Goal: Information Seeking & Learning: Learn about a topic

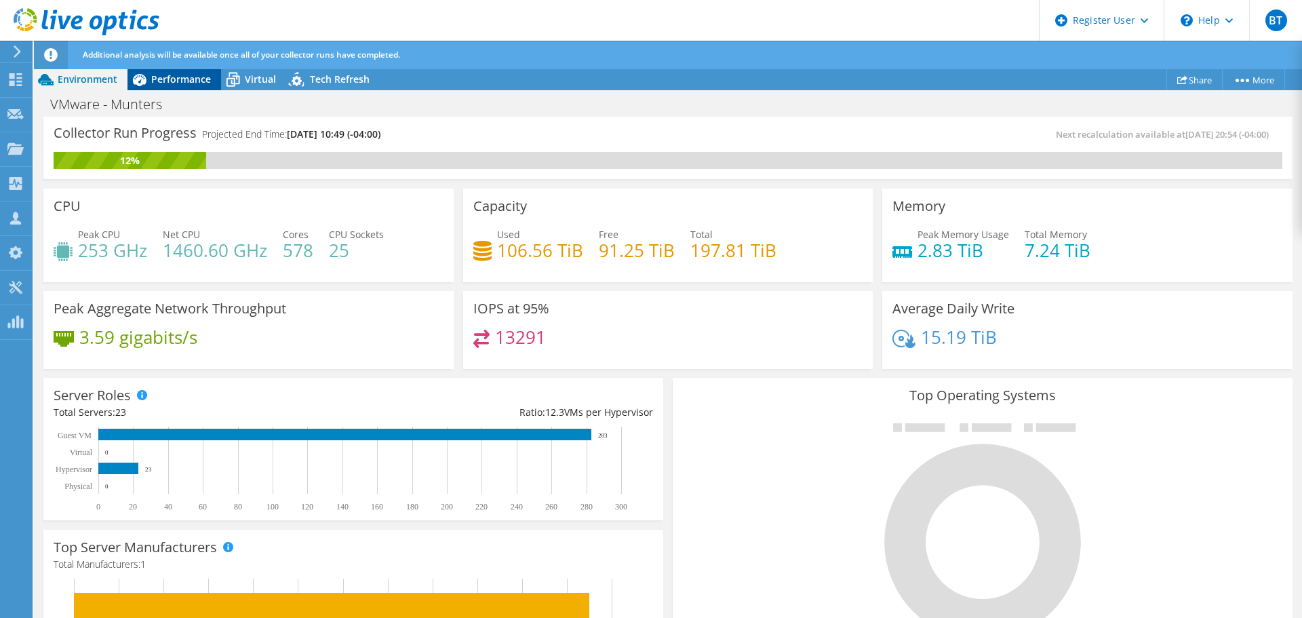
click at [163, 80] on span "Performance" at bounding box center [181, 79] width 60 height 13
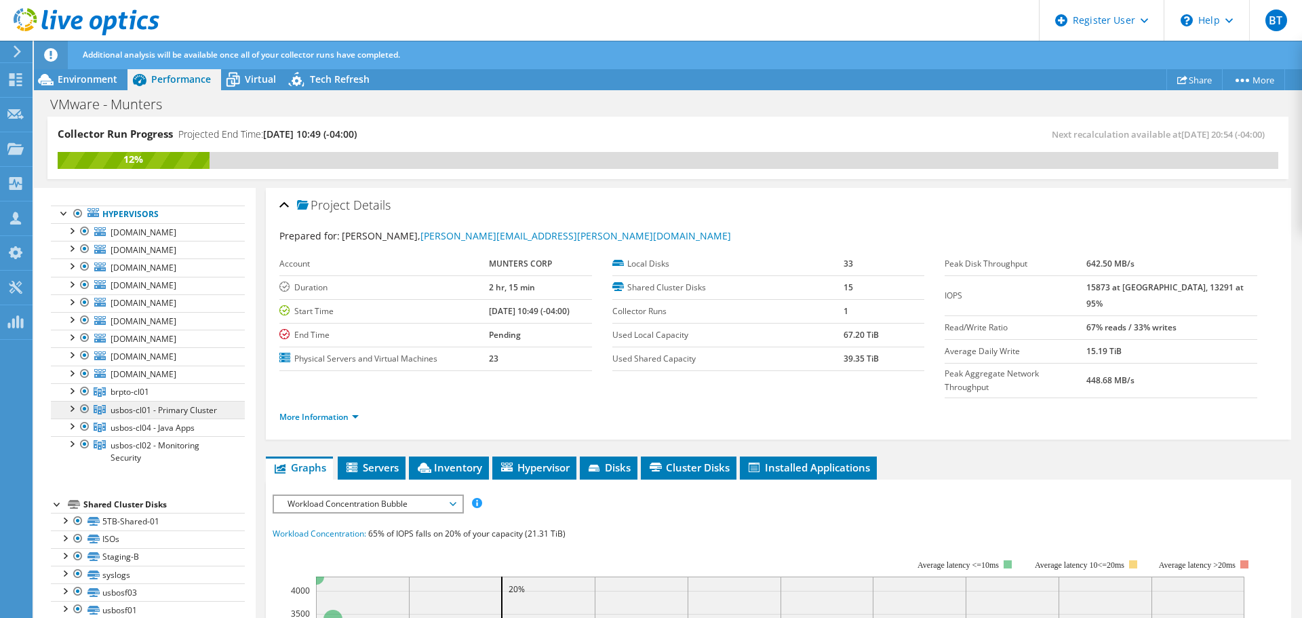
scroll to position [136, 0]
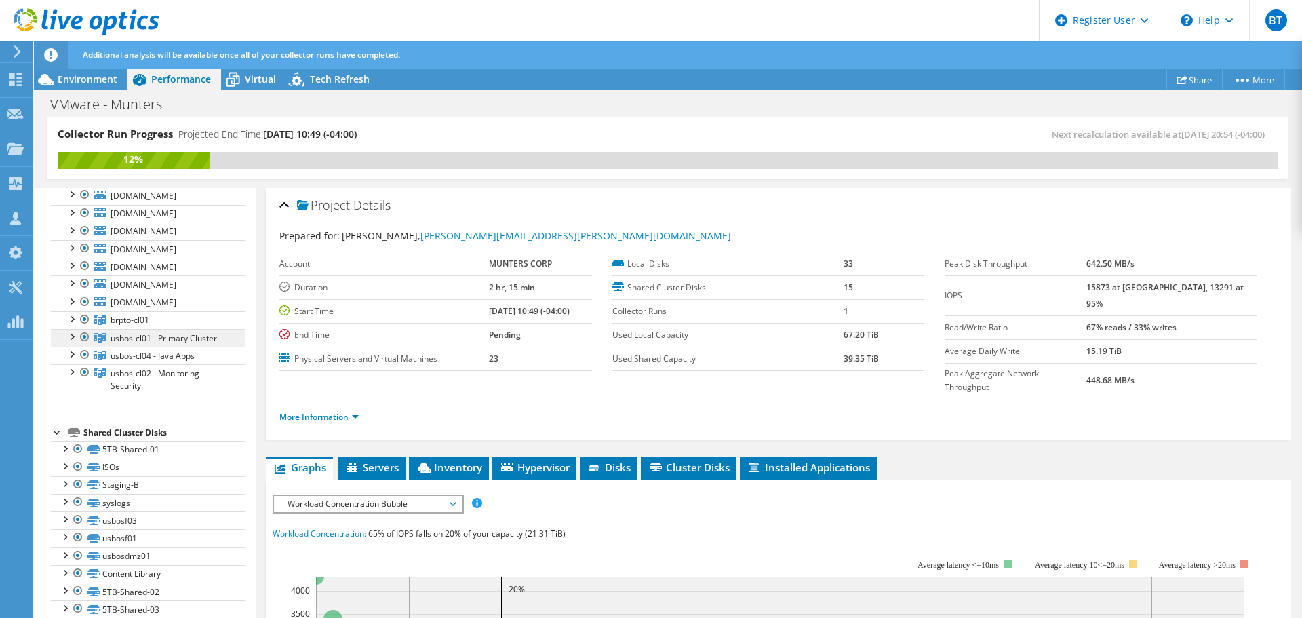
click at [194, 341] on span "usbos-cl01 - Primary Cluster" at bounding box center [163, 338] width 106 height 12
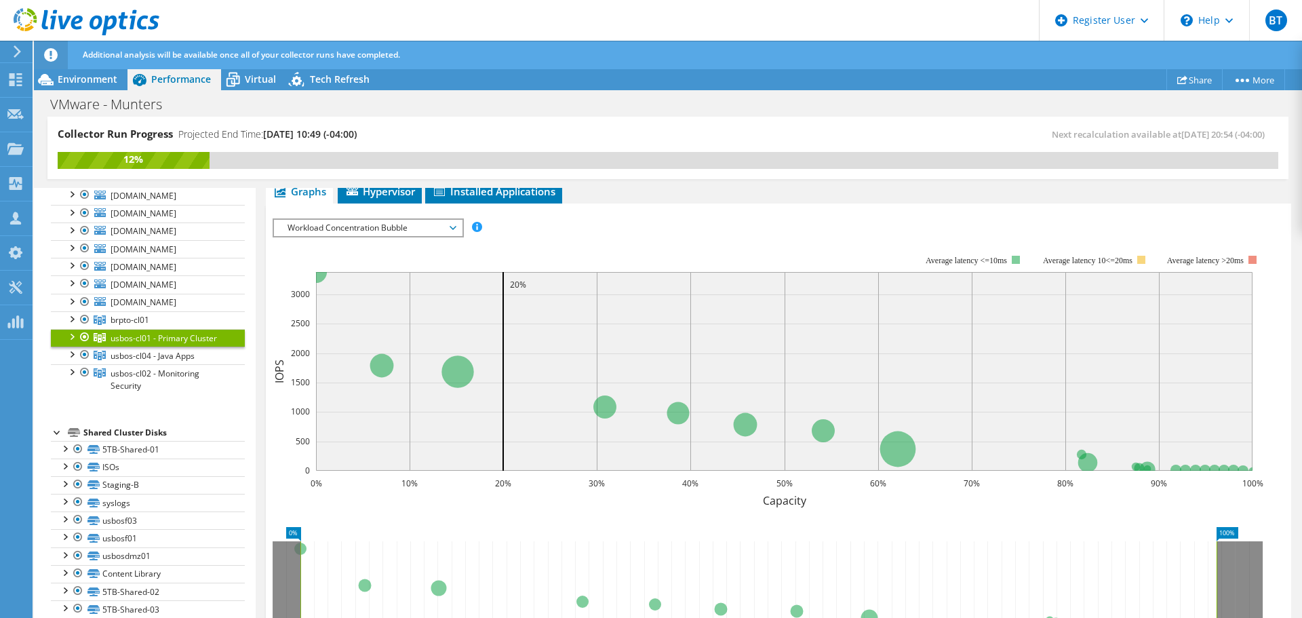
scroll to position [203, 0]
click at [310, 233] on span "Workload Concentration Bubble" at bounding box center [368, 226] width 174 height 16
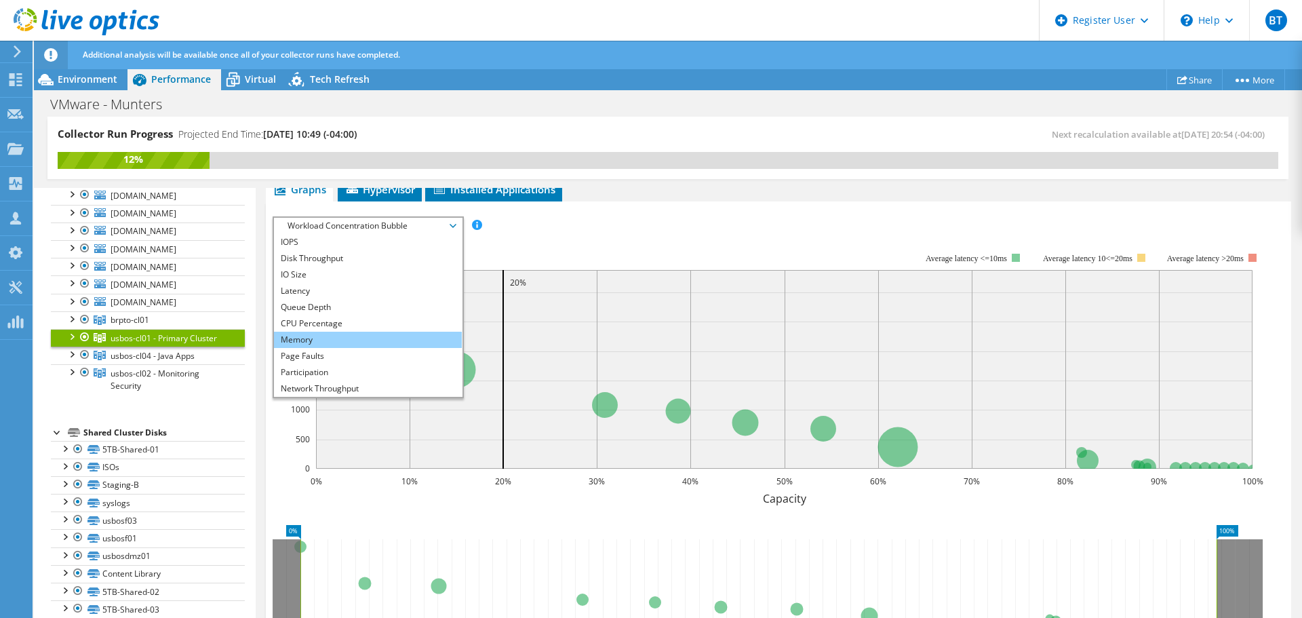
click at [317, 344] on li "Memory" at bounding box center [368, 339] width 188 height 16
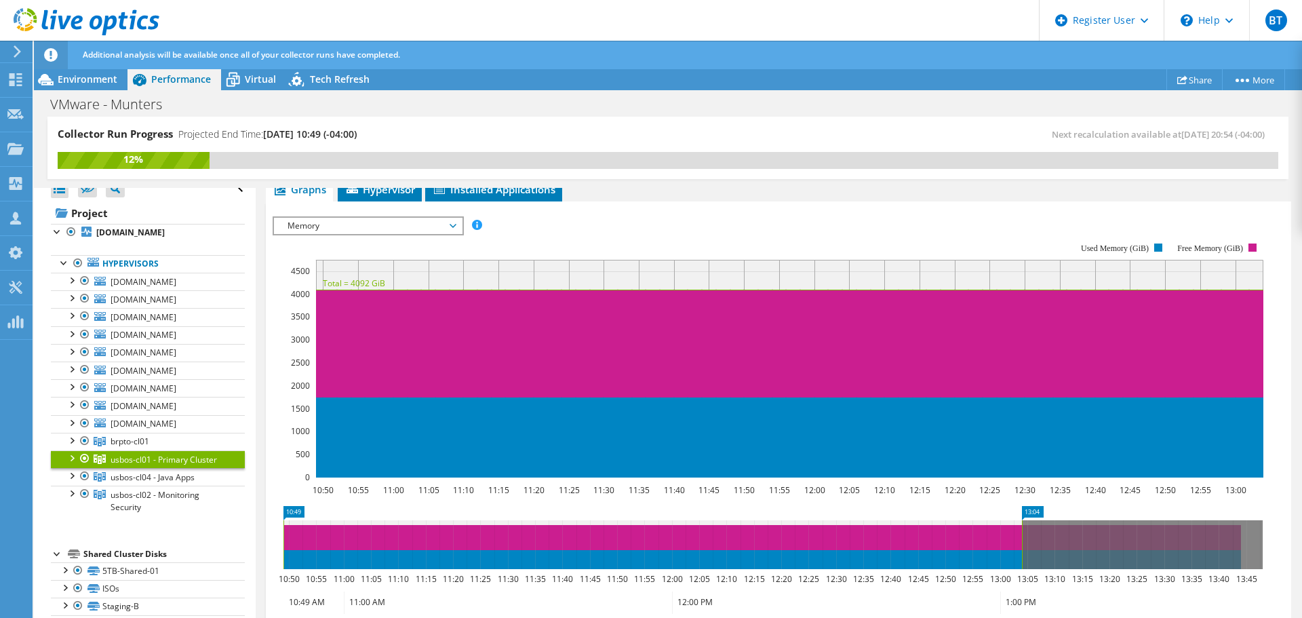
scroll to position [0, 0]
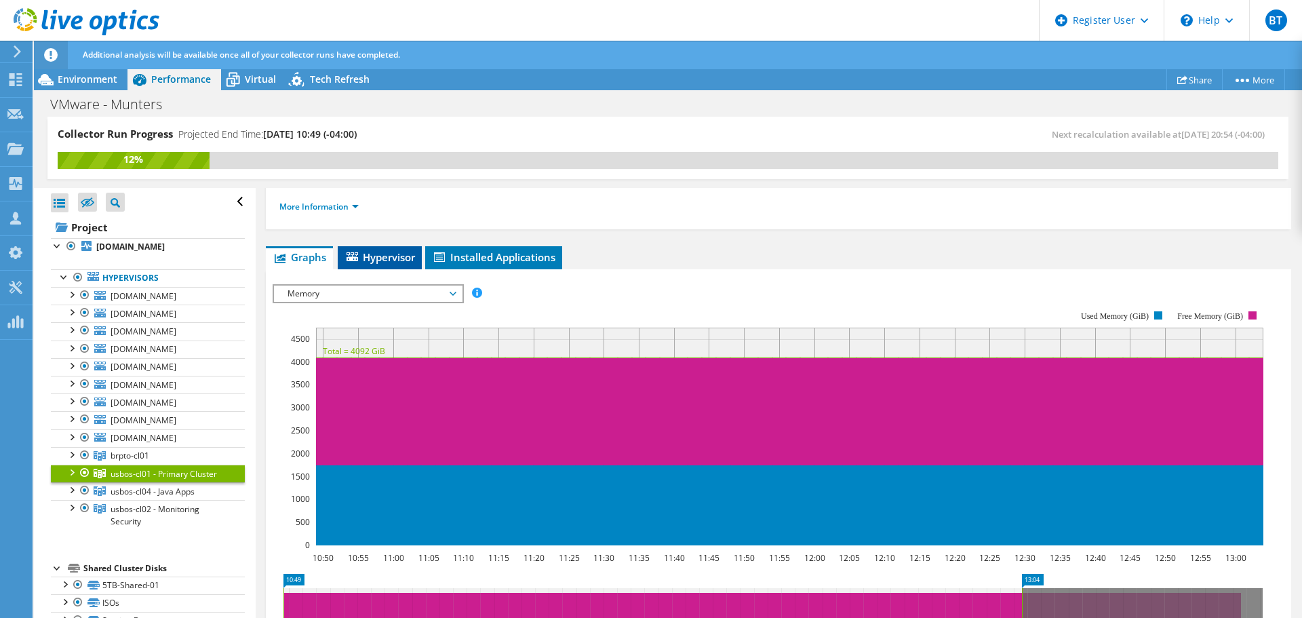
click at [382, 256] on span "Hypervisor" at bounding box center [379, 257] width 71 height 14
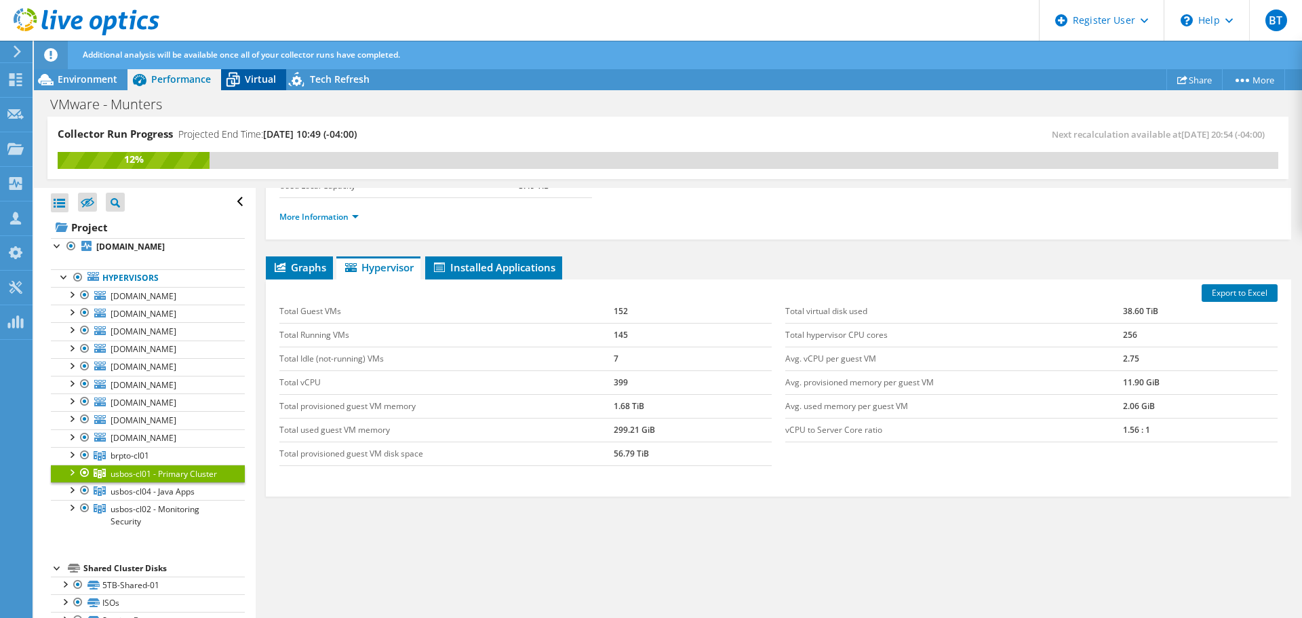
click at [259, 83] on span "Virtual" at bounding box center [260, 79] width 31 height 13
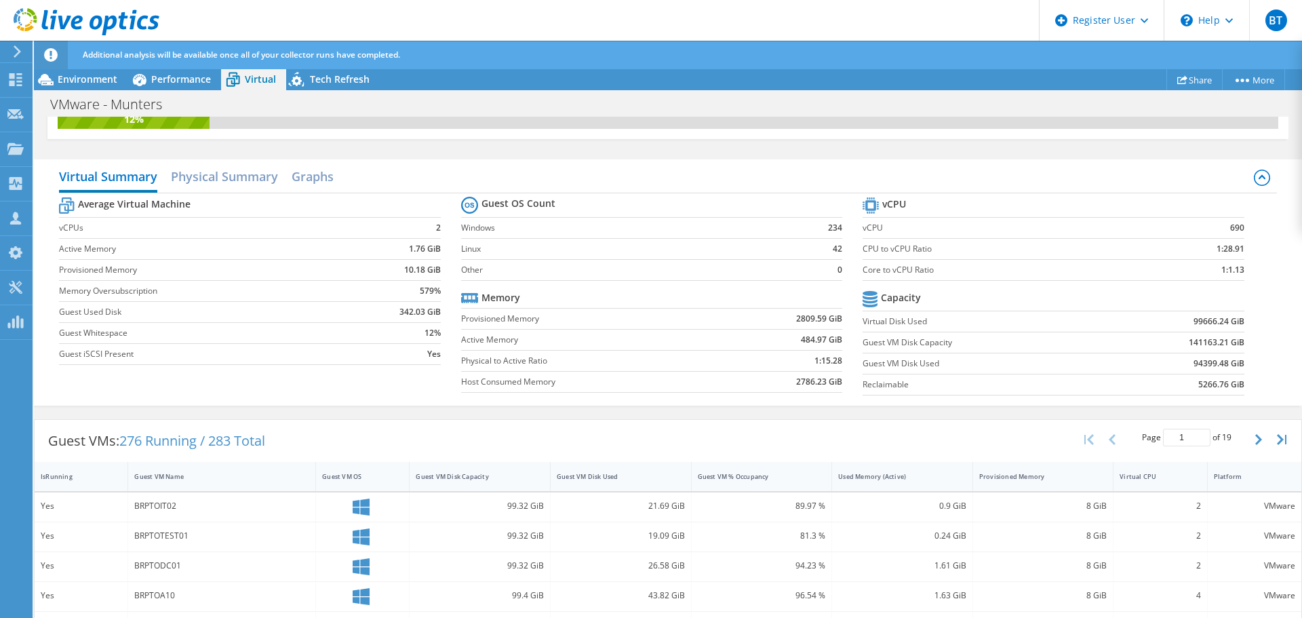
scroll to position [68, 0]
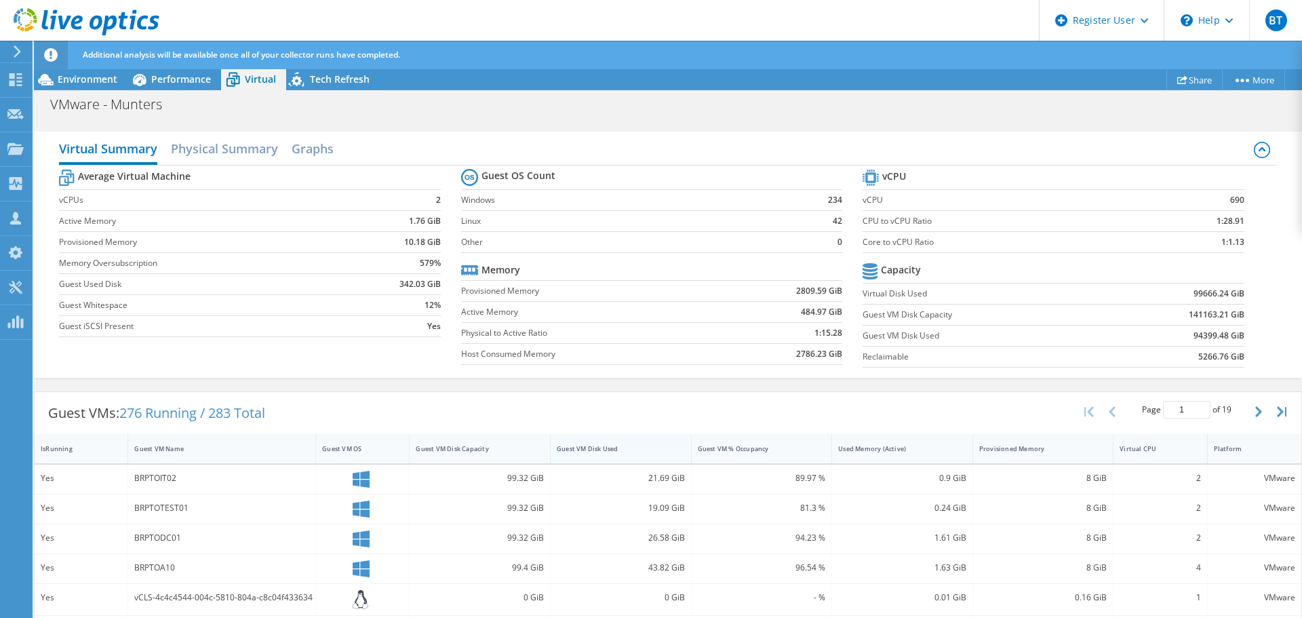
click at [624, 449] on div "Guest VM Disk Used" at bounding box center [613, 448] width 112 height 9
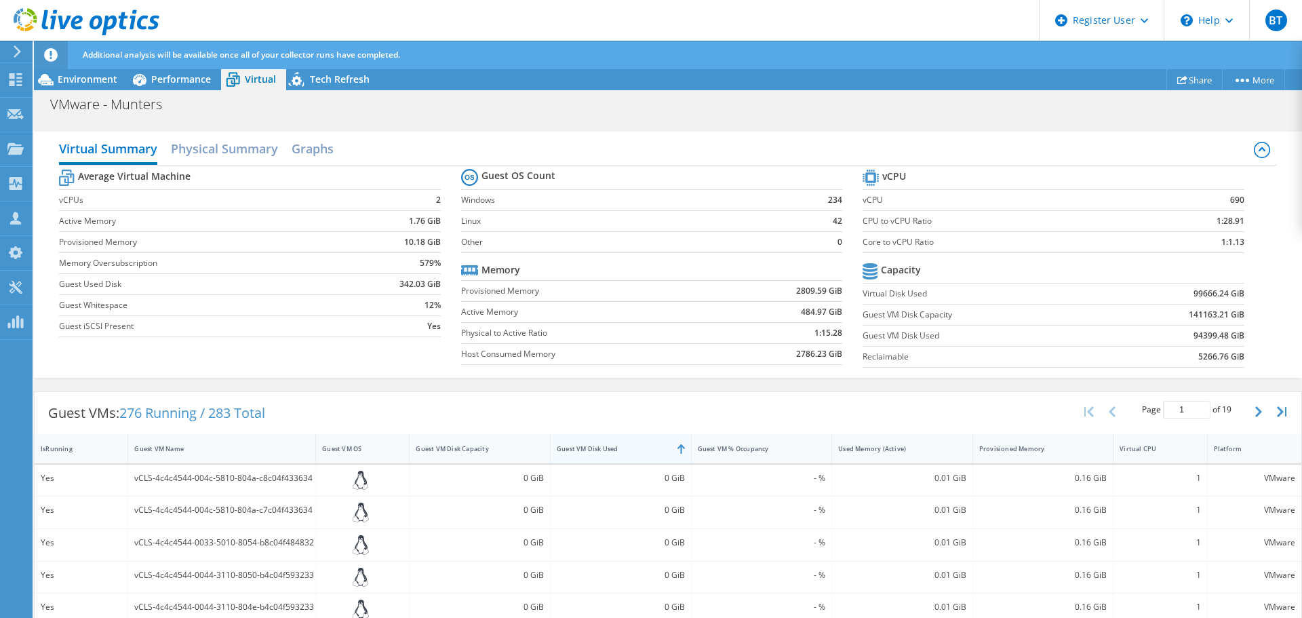
click at [624, 449] on div "Guest VM Disk Used" at bounding box center [613, 448] width 112 height 9
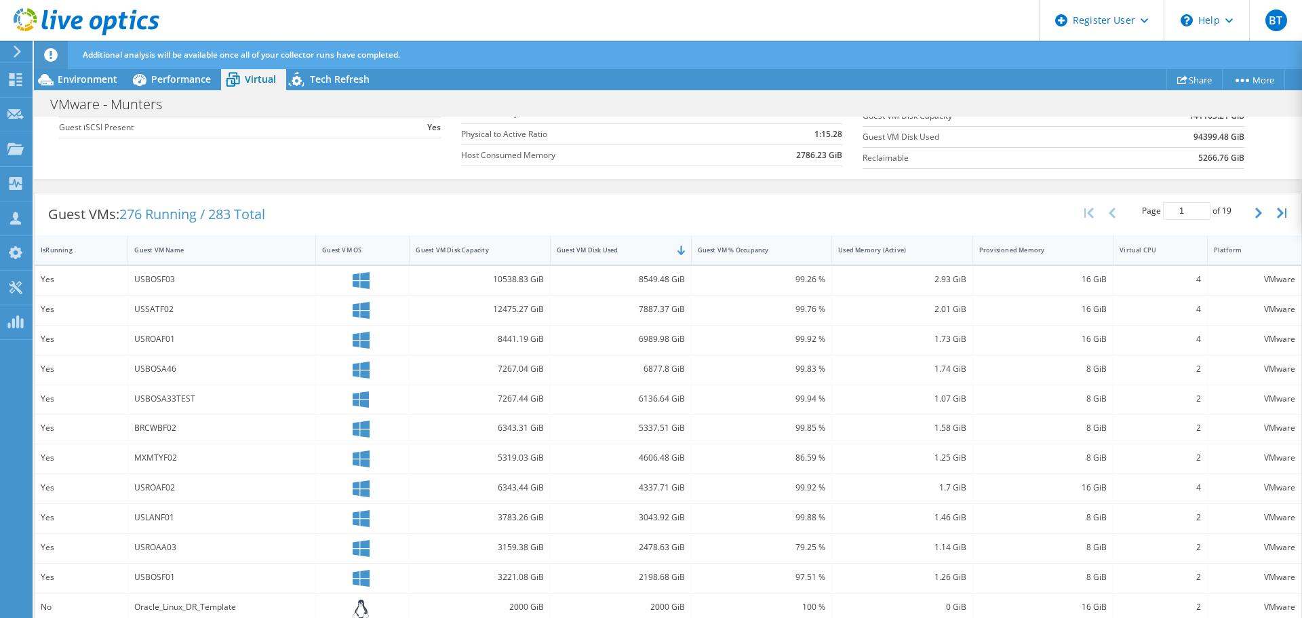
scroll to position [166, 0]
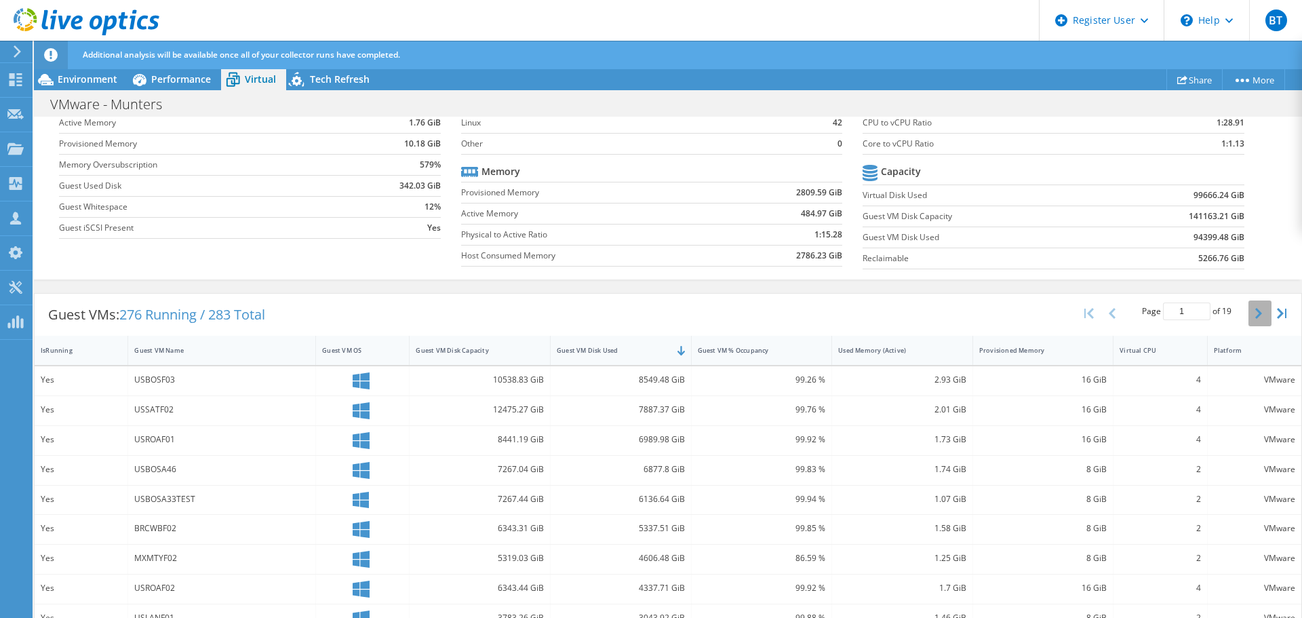
click at [1255, 314] on icon "button" at bounding box center [1258, 313] width 7 height 11
click at [1248, 313] on button "button" at bounding box center [1259, 313] width 23 height 26
click at [1084, 314] on button "button" at bounding box center [1090, 313] width 23 height 26
type input "1"
click at [190, 77] on span "Performance" at bounding box center [181, 79] width 60 height 13
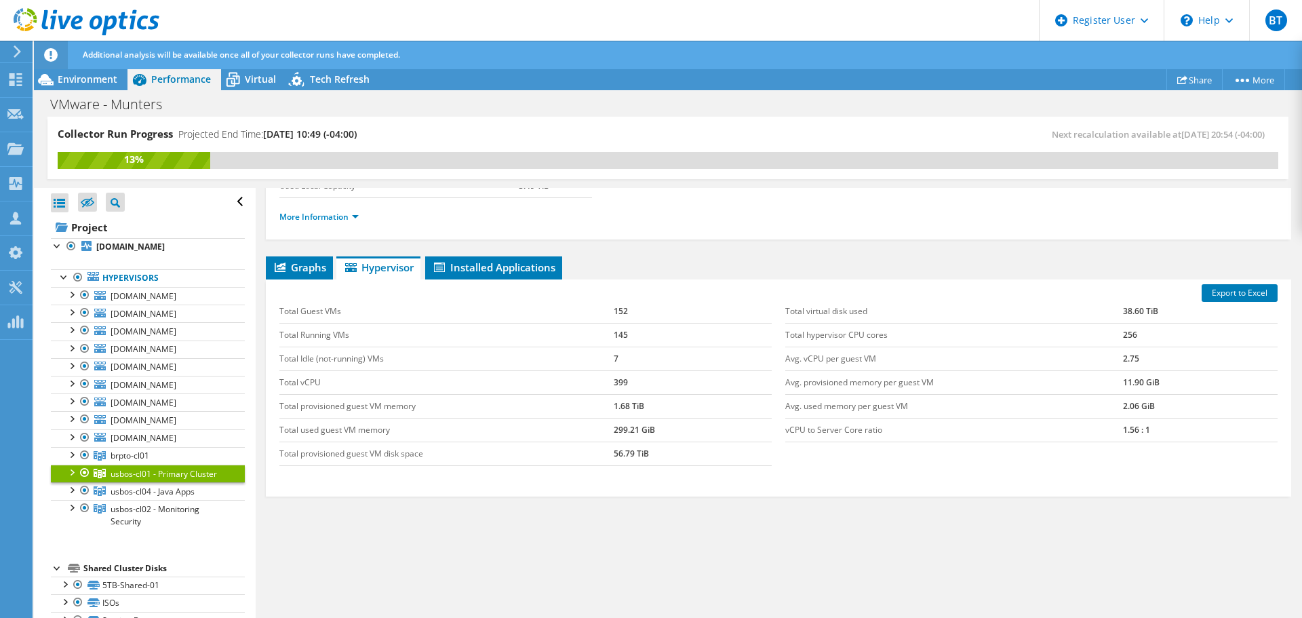
scroll to position [0, 0]
click at [132, 250] on b "brptovm02.emea.munters.com" at bounding box center [130, 247] width 68 height 12
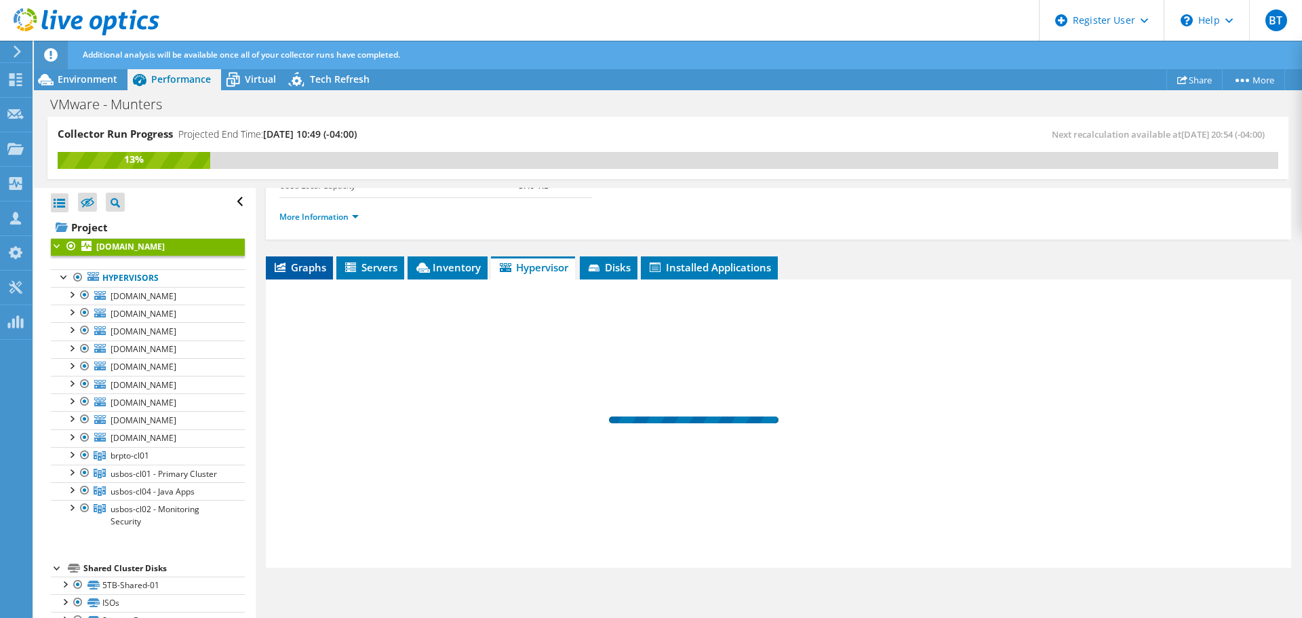
scroll to position [136, 0]
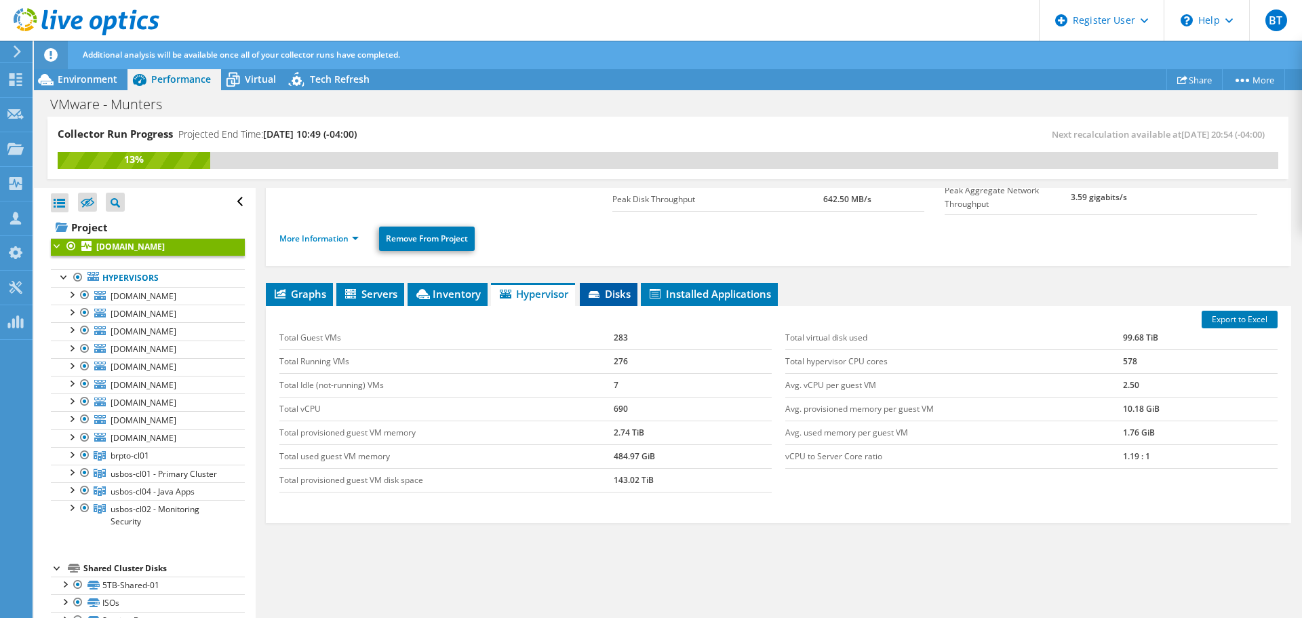
click at [602, 296] on icon at bounding box center [595, 295] width 14 height 9
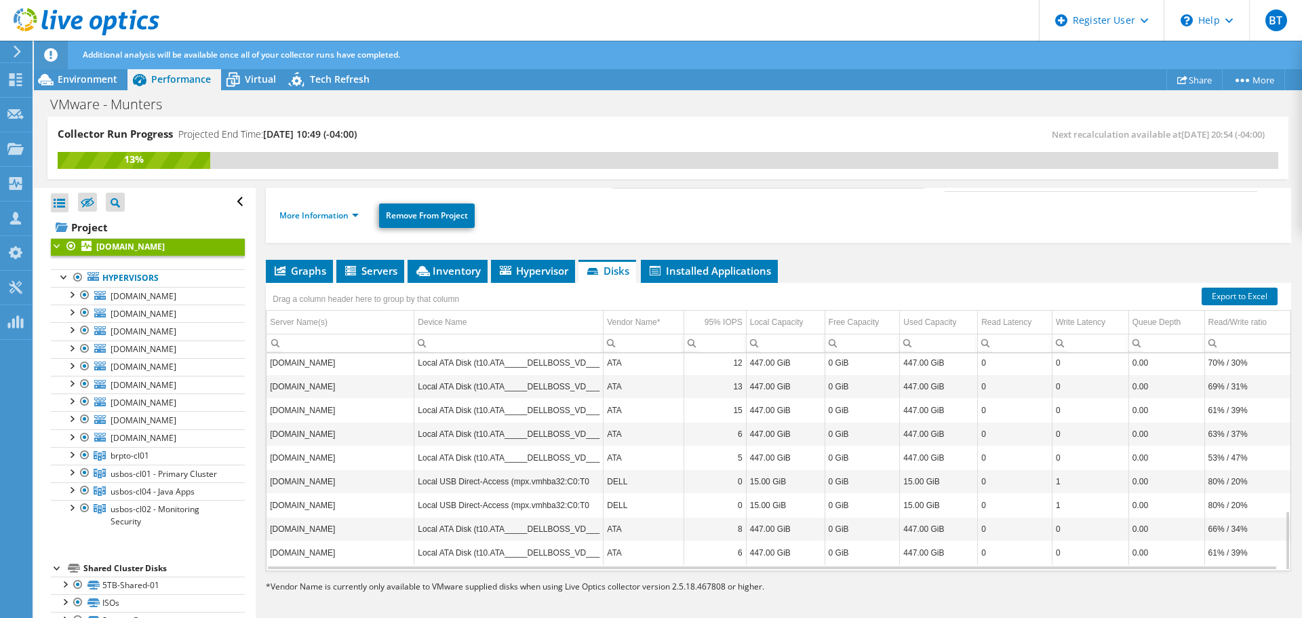
scroll to position [203, 0]
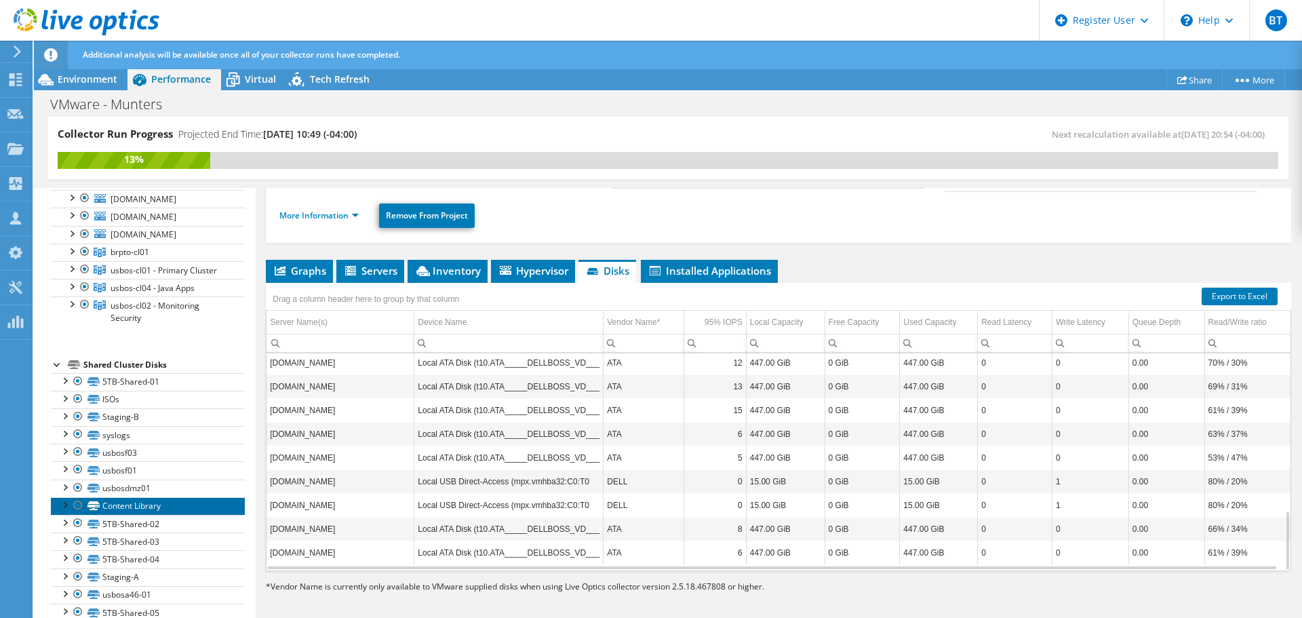
click at [161, 506] on link "Content Library" at bounding box center [148, 506] width 194 height 18
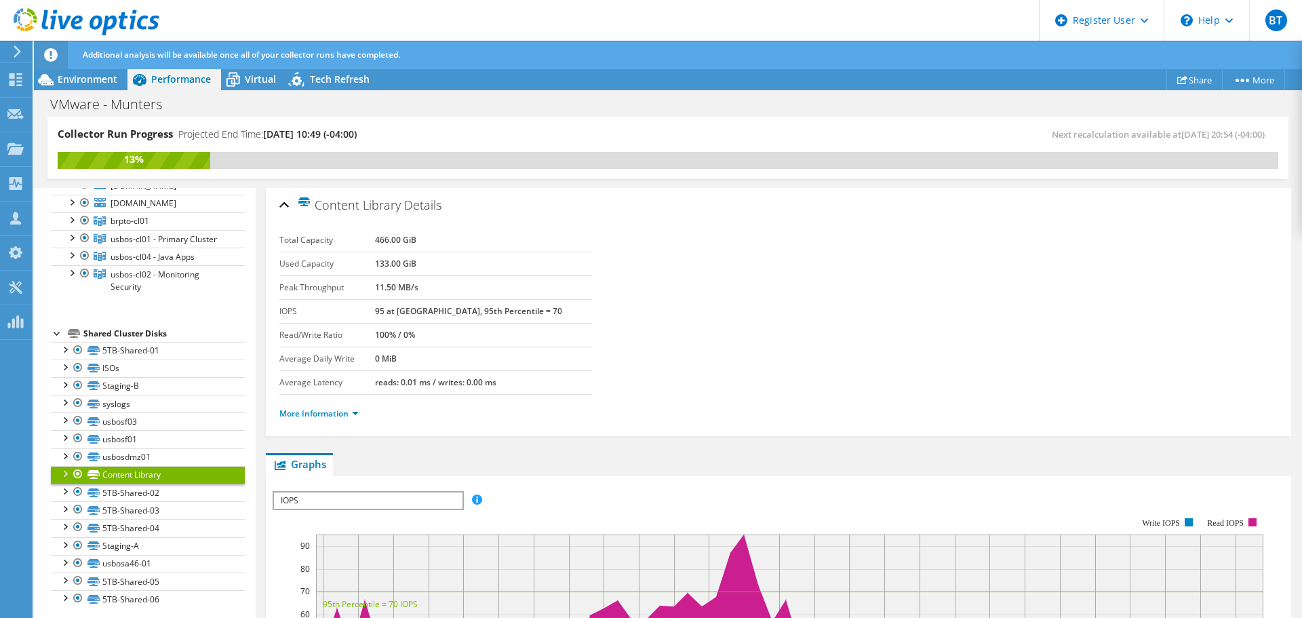
scroll to position [239, 0]
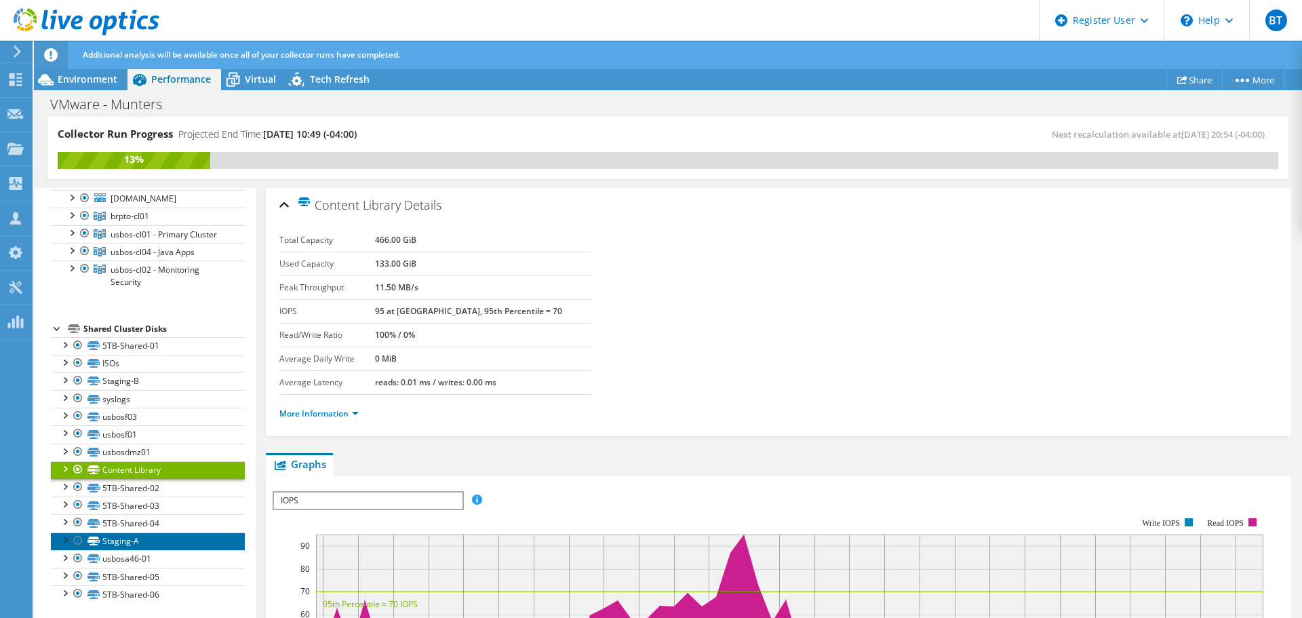
click at [155, 542] on link "Staging-A" at bounding box center [148, 541] width 194 height 18
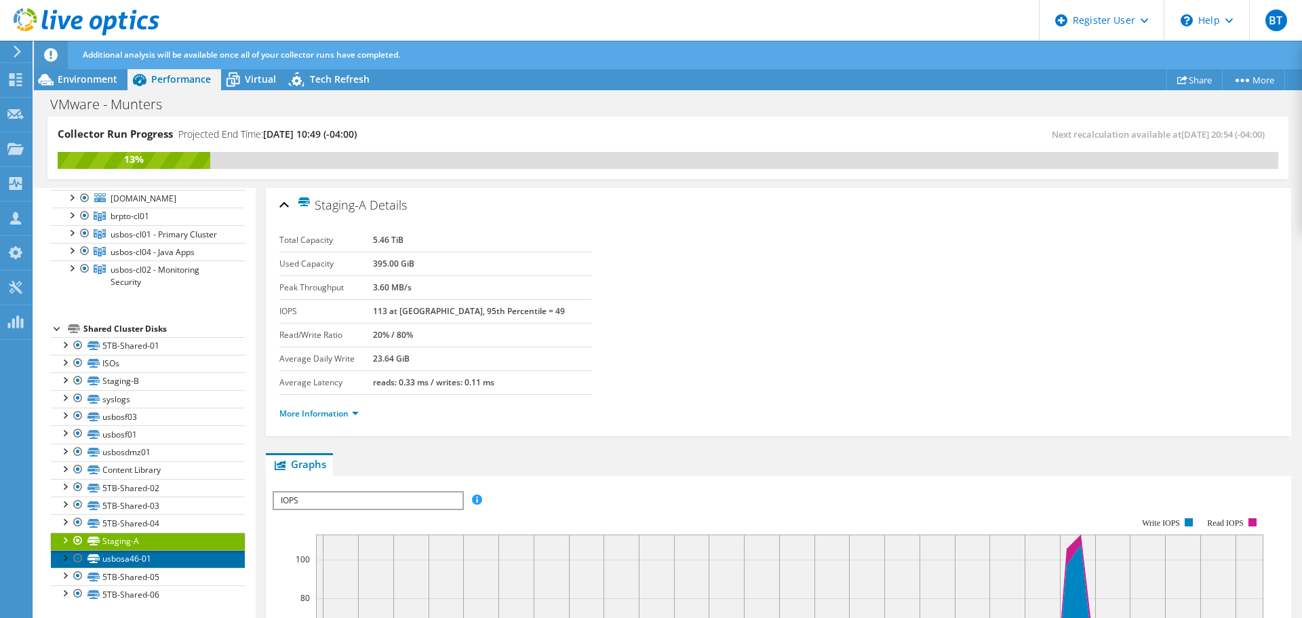
click at [164, 561] on link "usbosa46-01" at bounding box center [148, 559] width 194 height 18
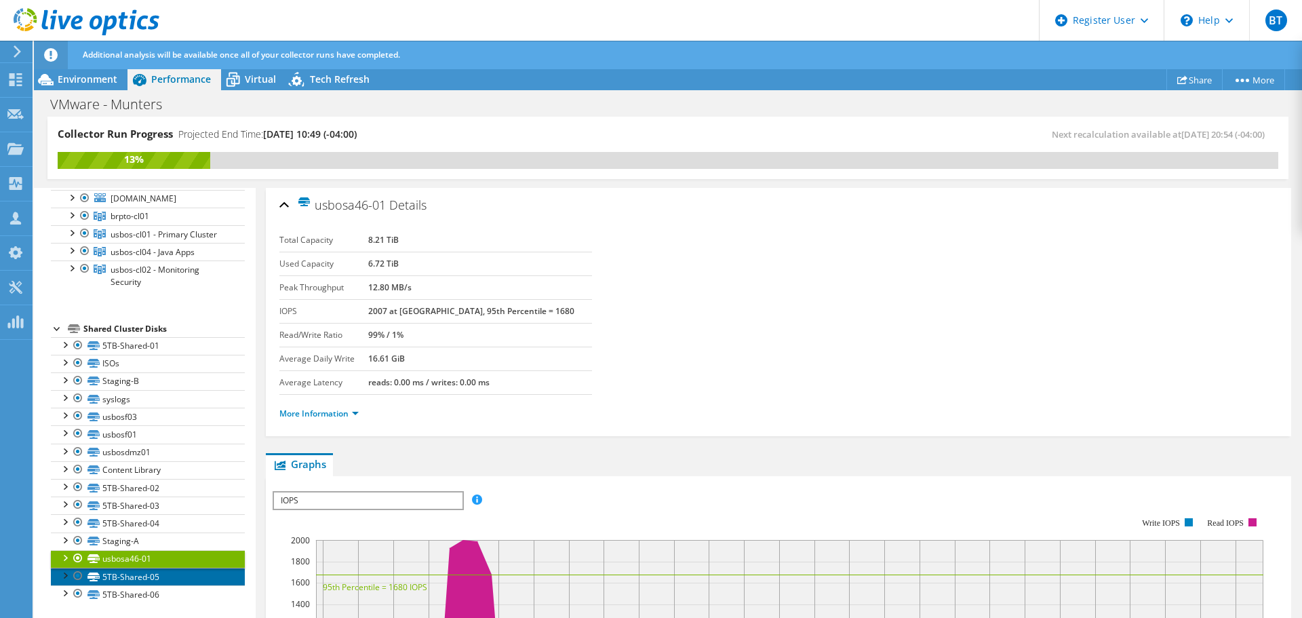
click at [178, 580] on link "5TB-Shared-05" at bounding box center [148, 576] width 194 height 18
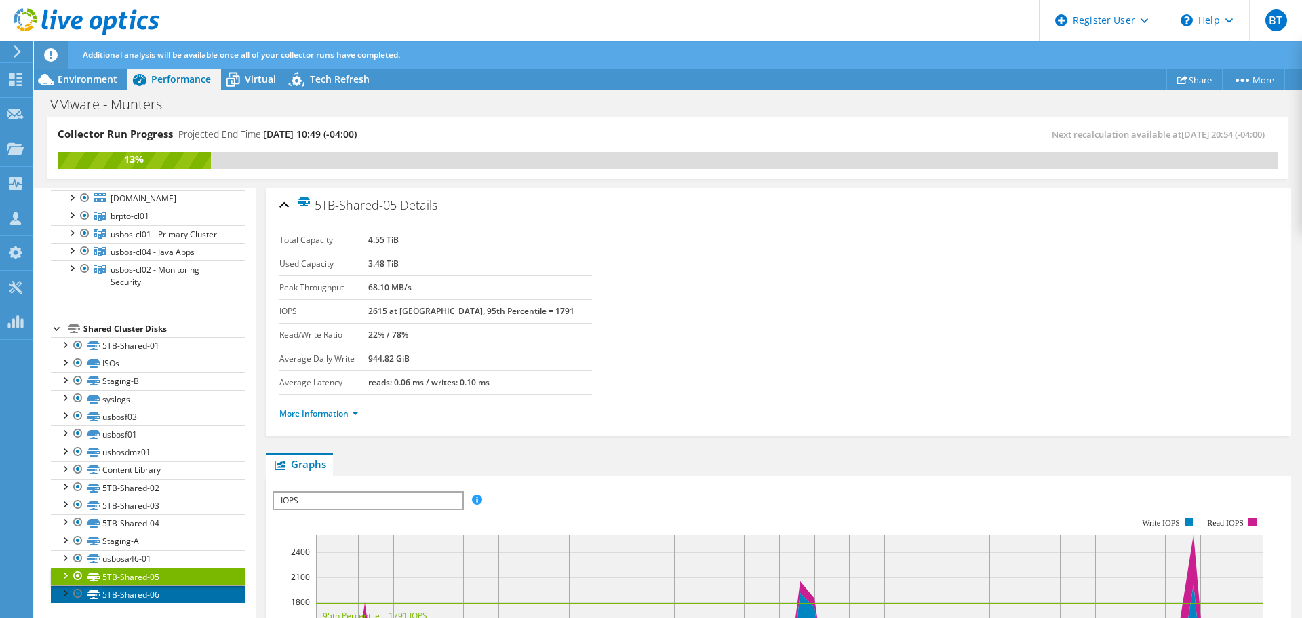
click at [184, 591] on link "5TB-Shared-06" at bounding box center [148, 594] width 194 height 18
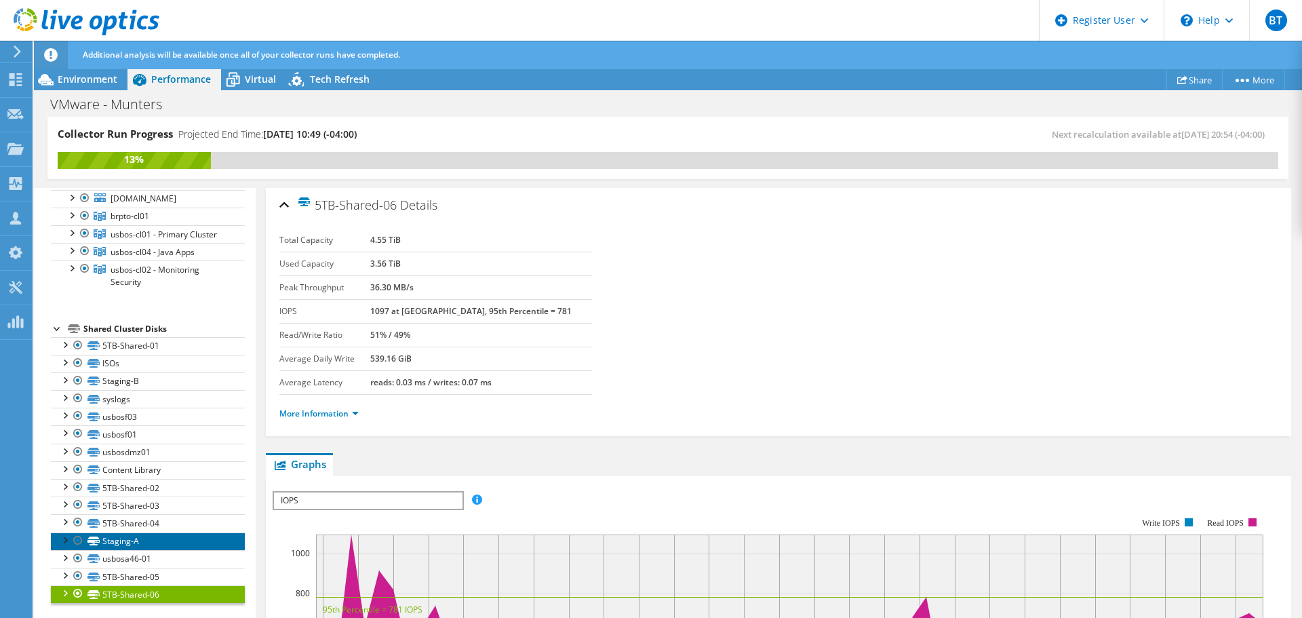
click at [165, 540] on link "Staging-A" at bounding box center [148, 541] width 194 height 18
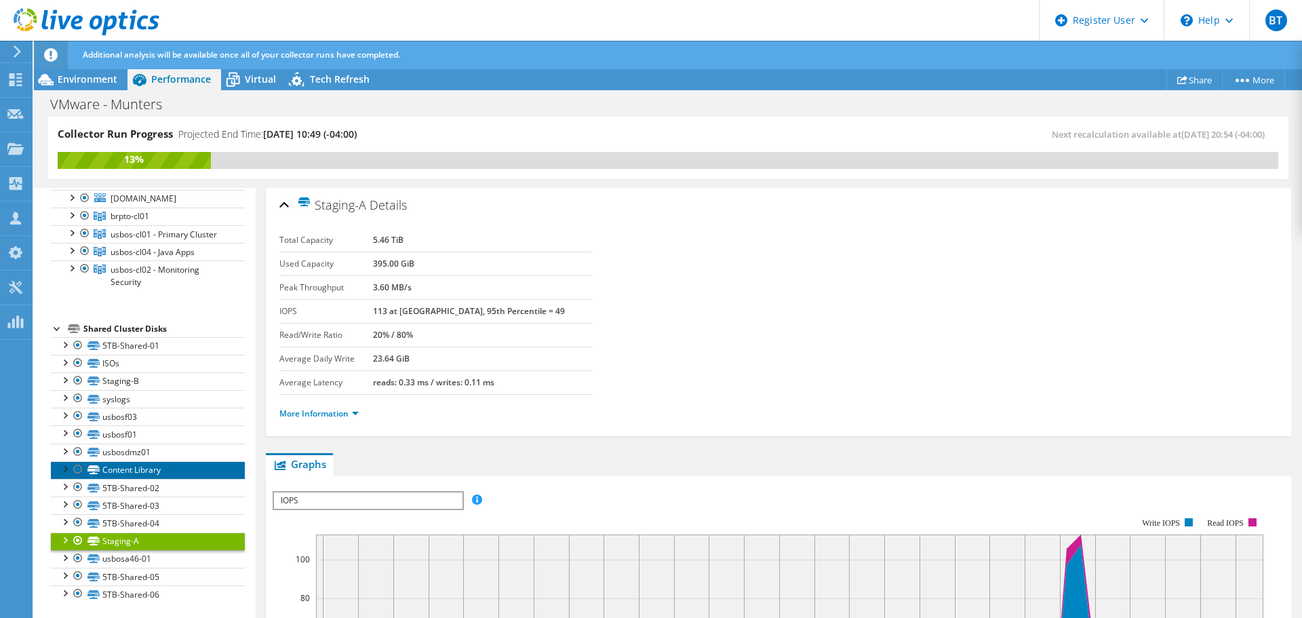
click at [156, 472] on link "Content Library" at bounding box center [148, 470] width 194 height 18
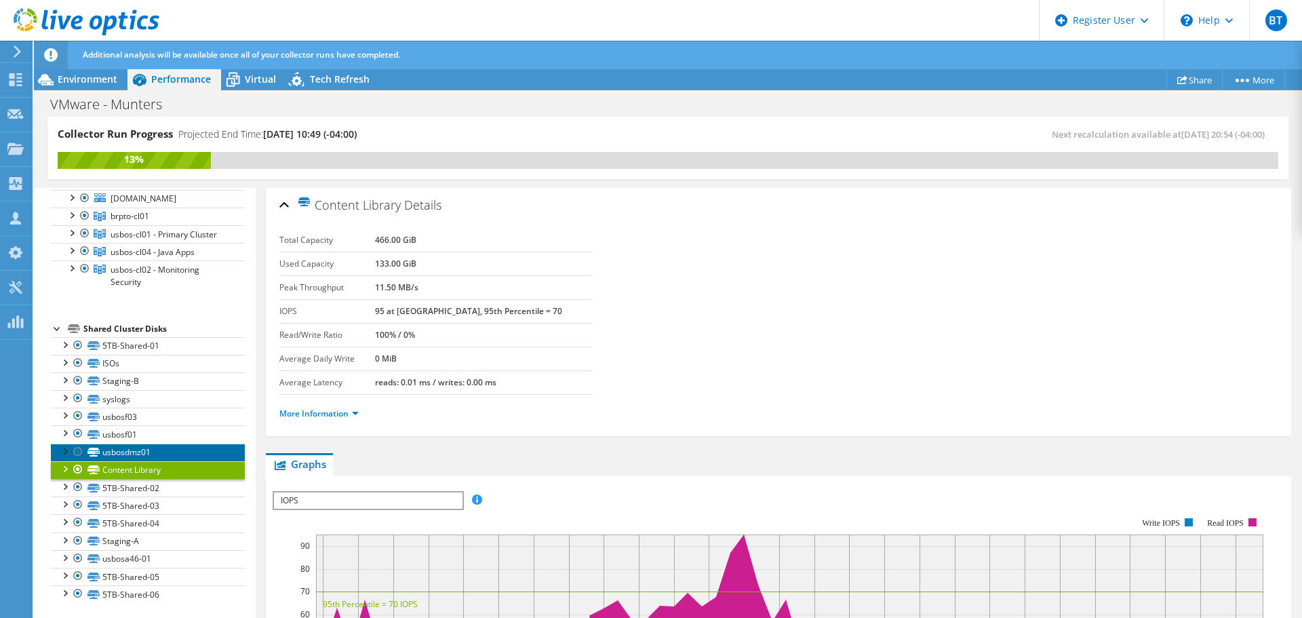
click at [154, 454] on link "usbosdmz01" at bounding box center [148, 452] width 194 height 18
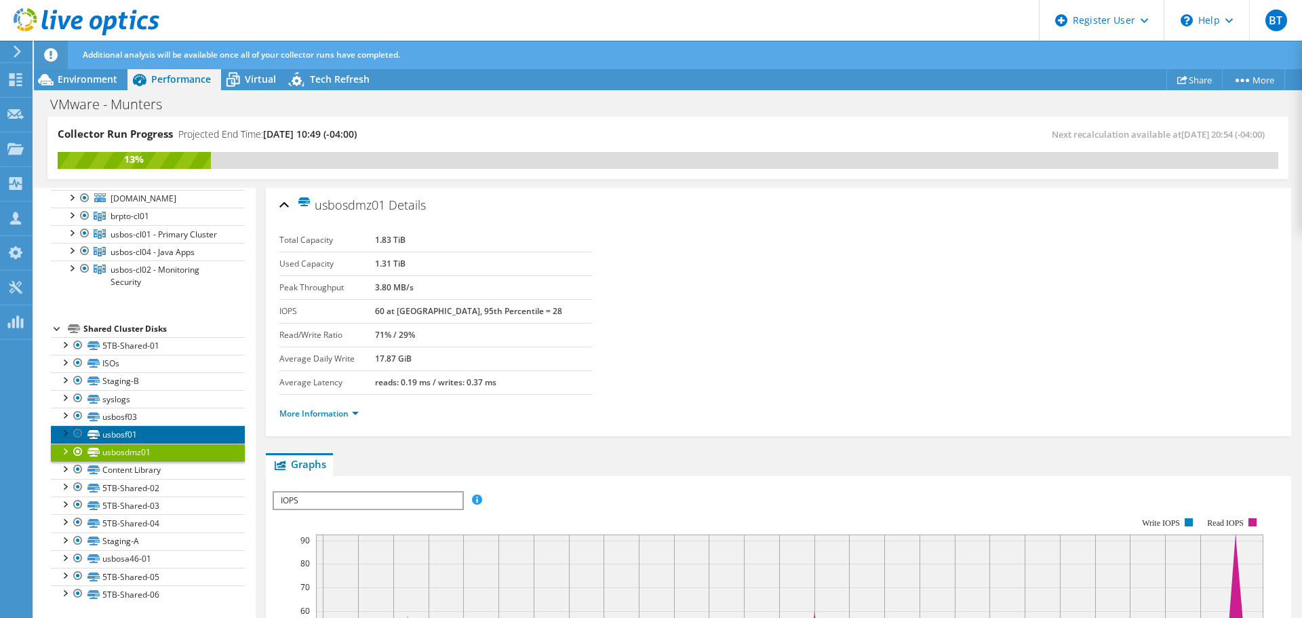
click at [151, 439] on link "usbosf01" at bounding box center [148, 434] width 194 height 18
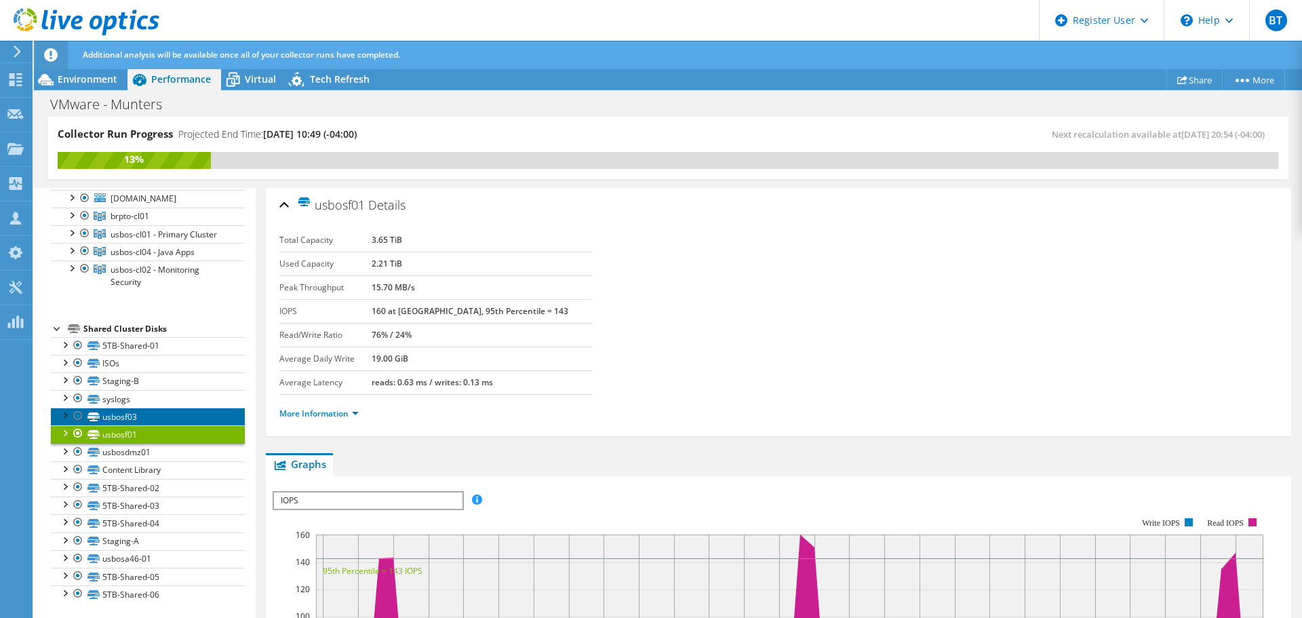
click at [151, 416] on link "usbosf03" at bounding box center [148, 416] width 194 height 18
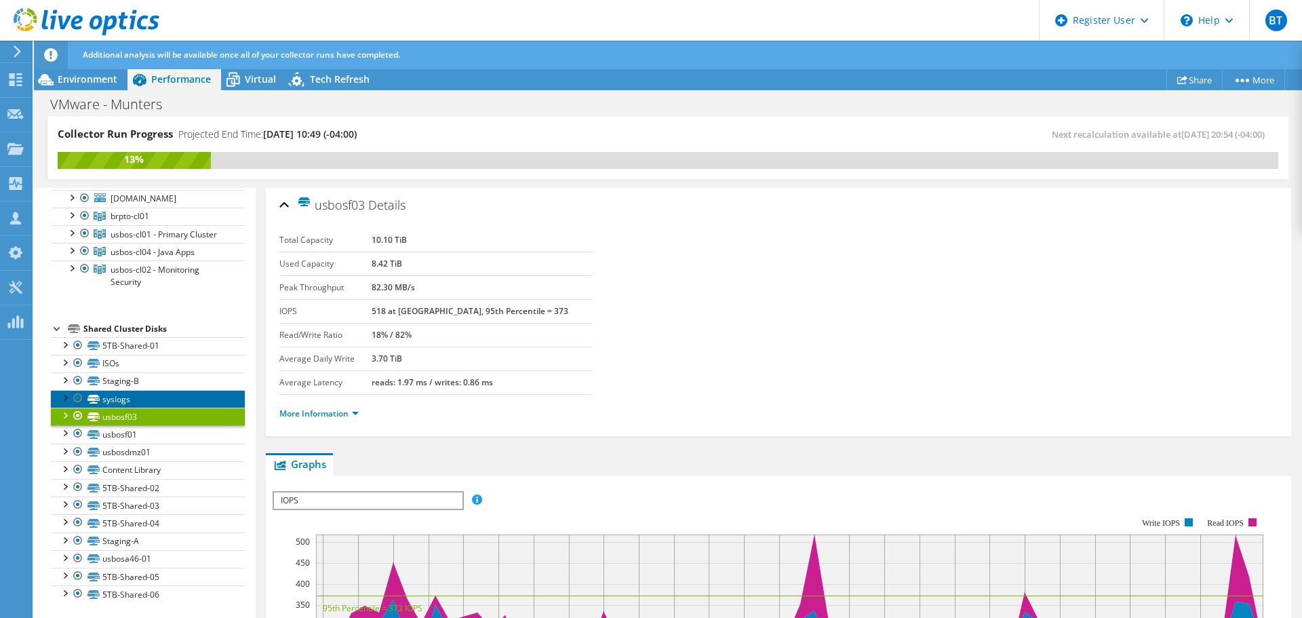
click at [155, 400] on link "syslogs" at bounding box center [148, 399] width 194 height 18
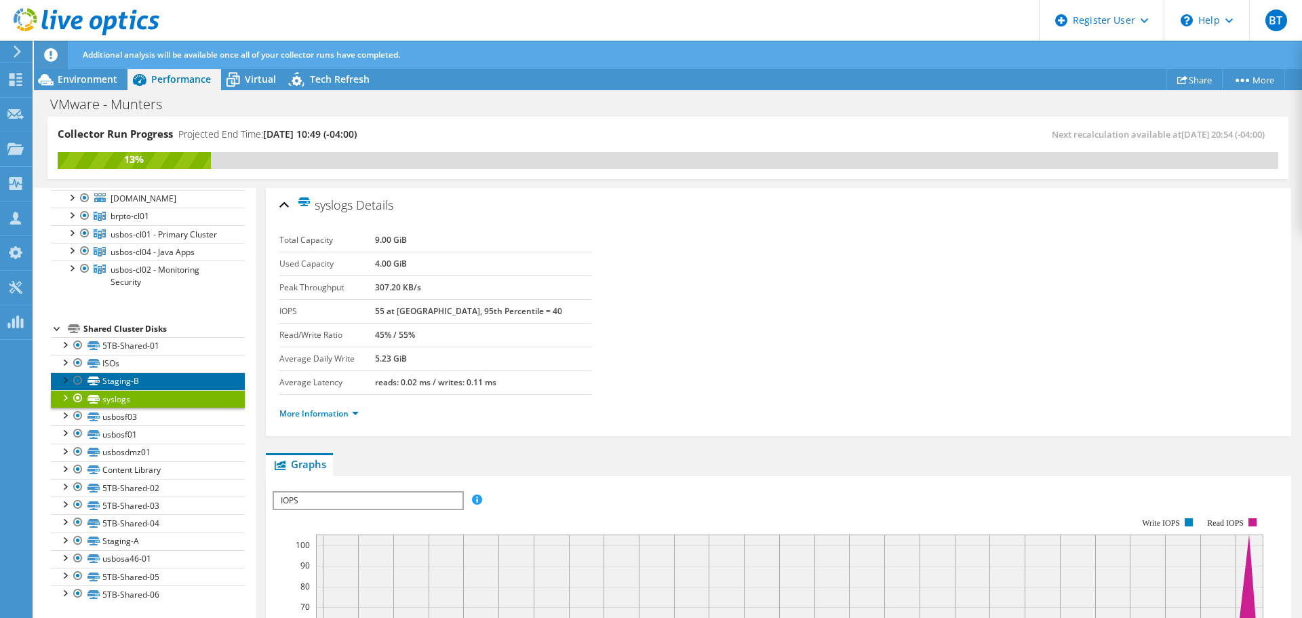
click at [152, 380] on link "Staging-B" at bounding box center [148, 381] width 194 height 18
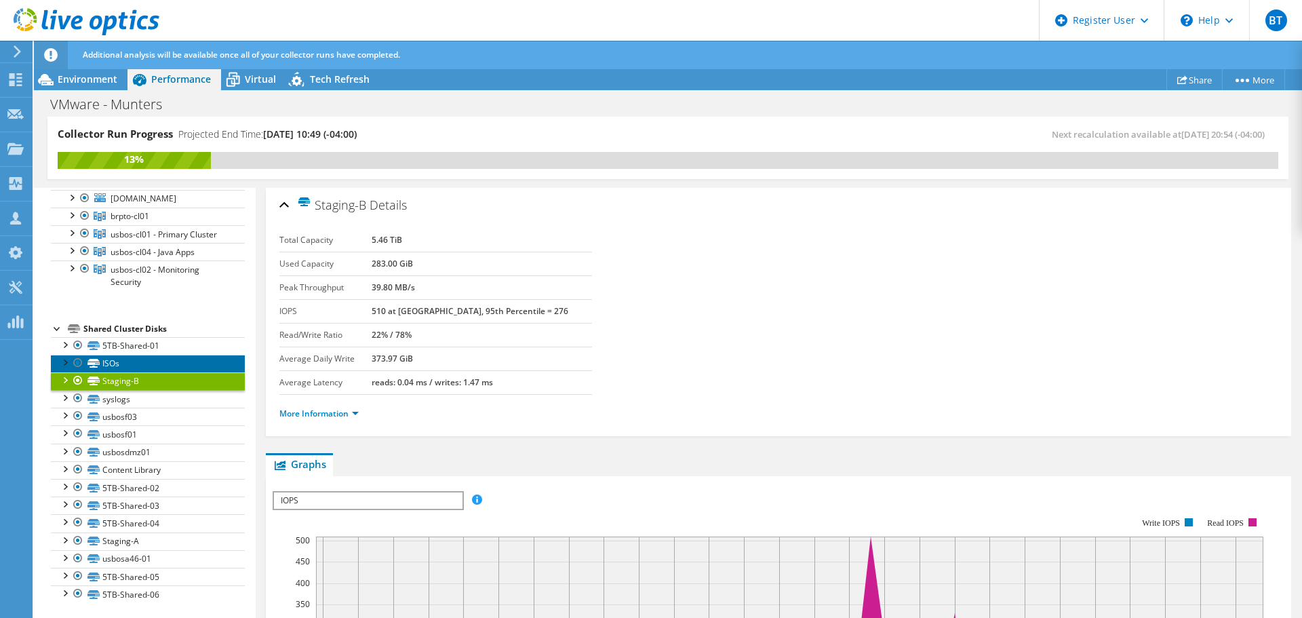
click at [148, 363] on link "ISOs" at bounding box center [148, 364] width 194 height 18
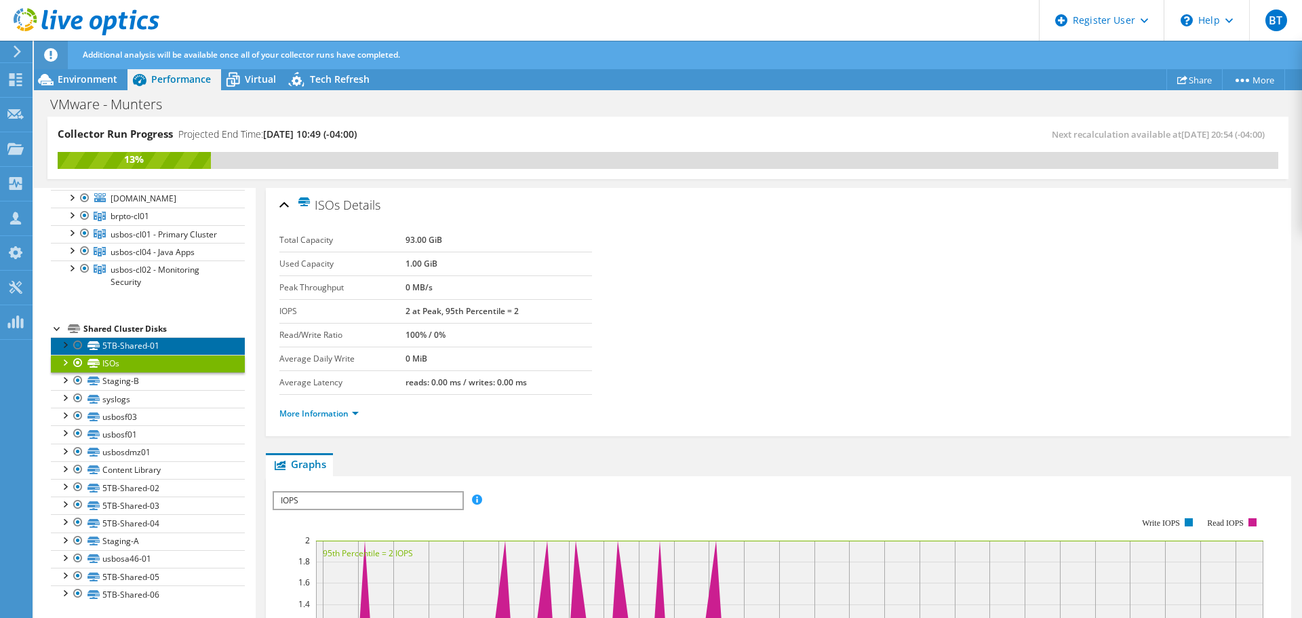
click at [147, 347] on link "5TB-Shared-01" at bounding box center [148, 346] width 194 height 18
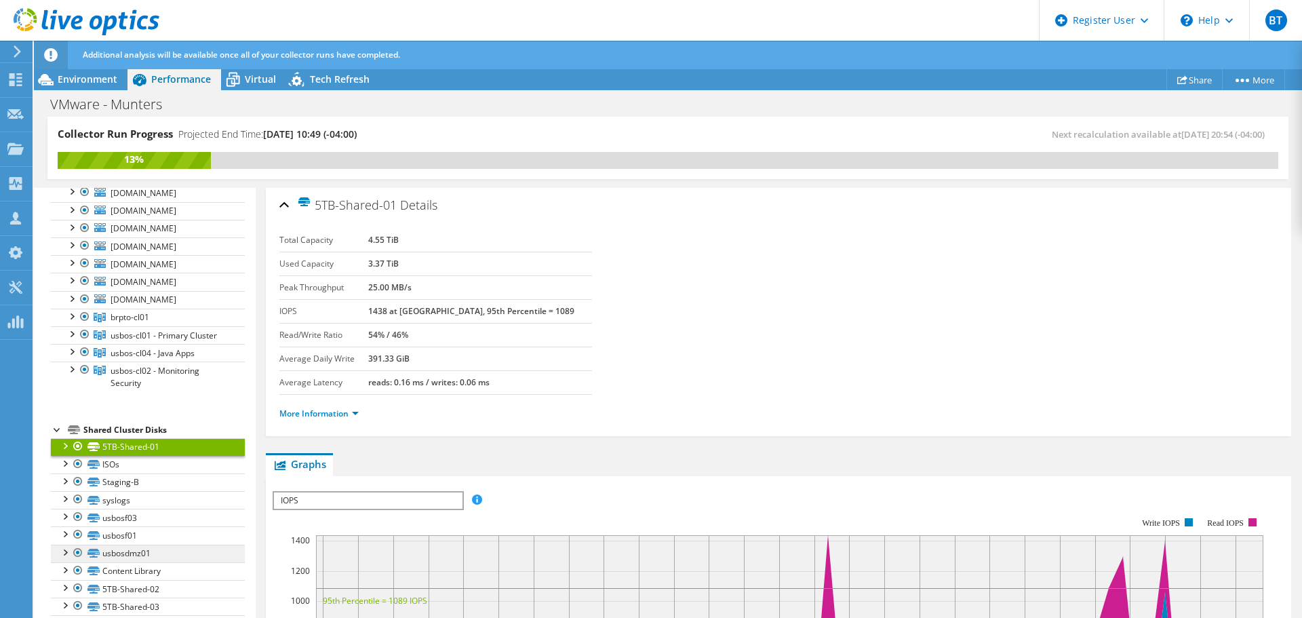
scroll to position [0, 0]
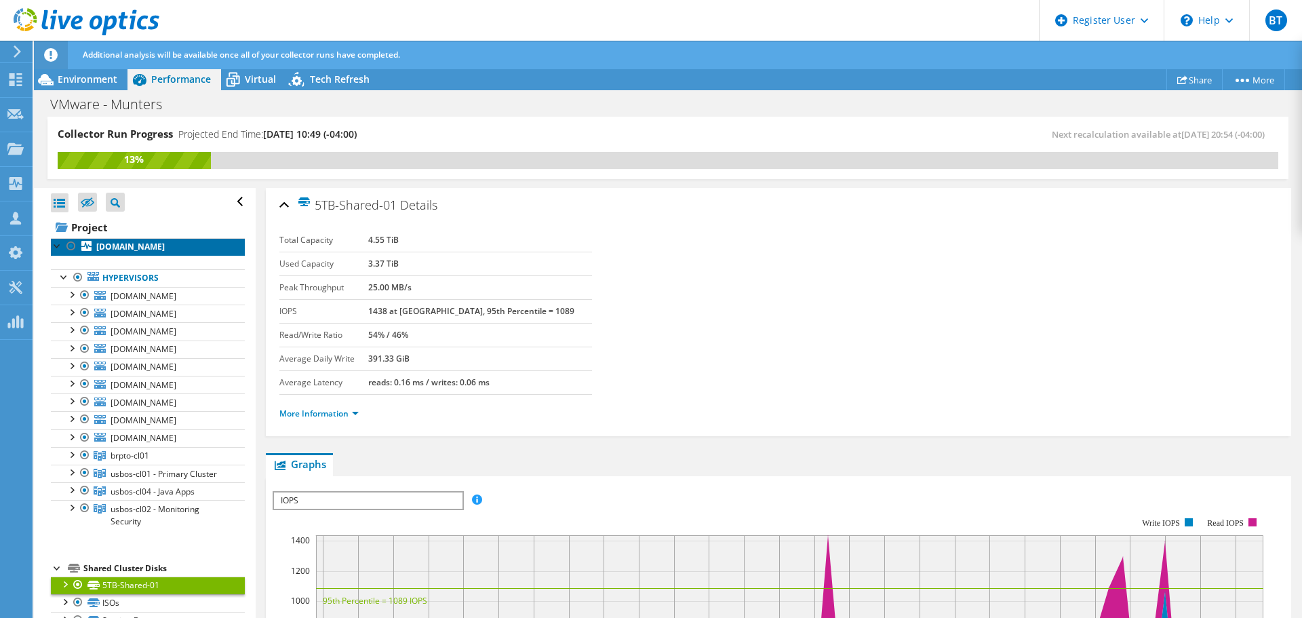
click at [153, 249] on b "brptovm02.emea.munters.com" at bounding box center [130, 247] width 68 height 12
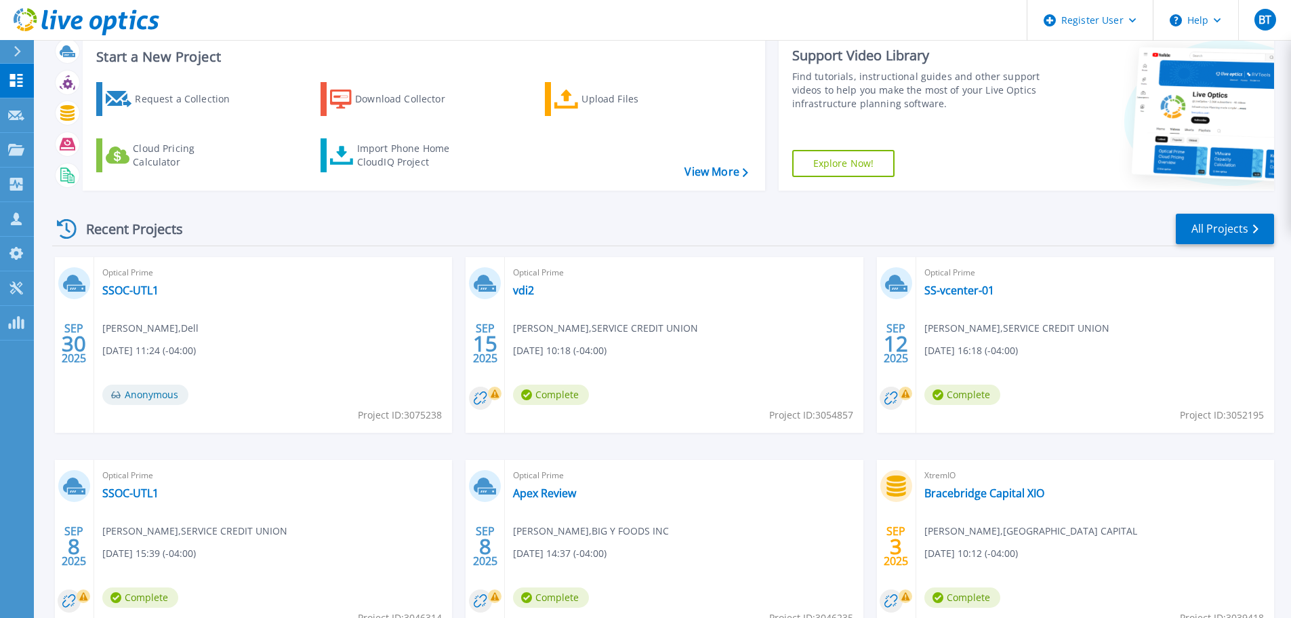
scroll to position [68, 0]
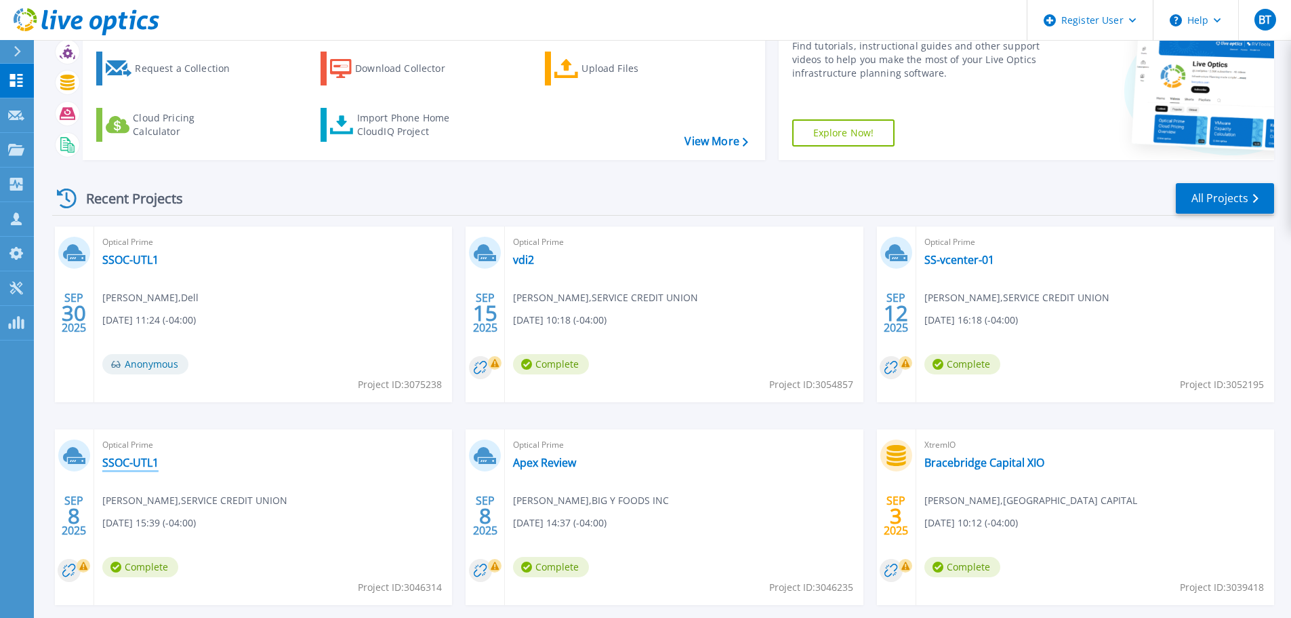
click at [147, 458] on link "SSOC-UTL1" at bounding box center [130, 463] width 56 height 14
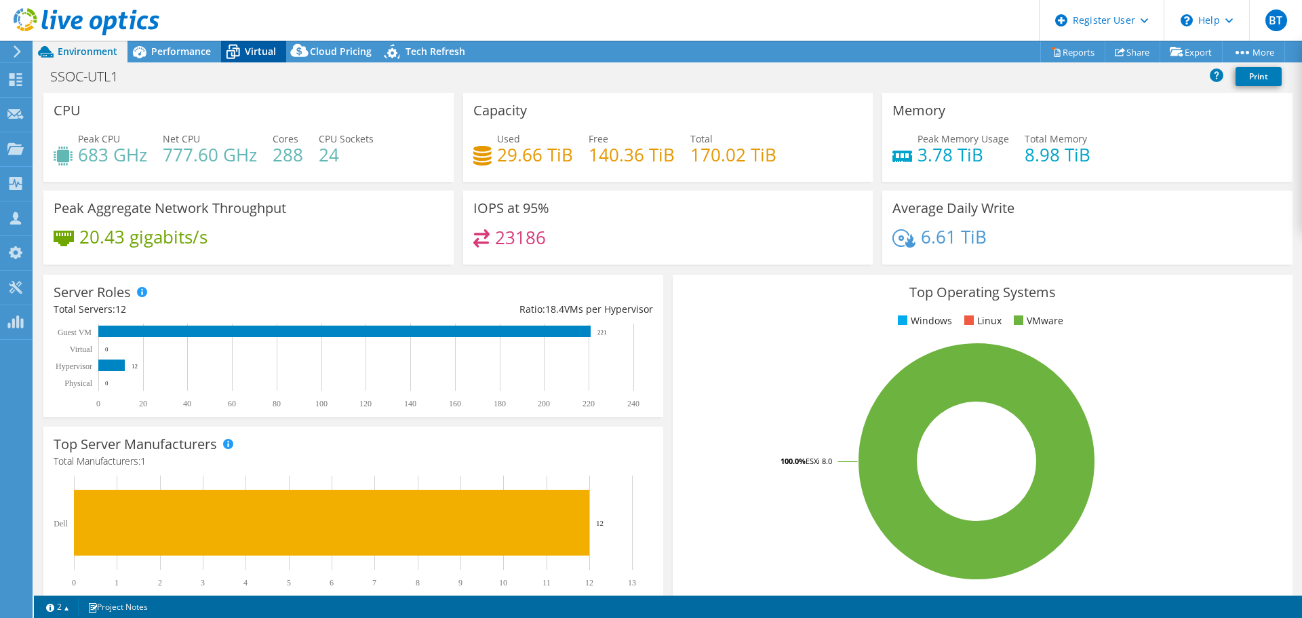
click at [235, 48] on icon at bounding box center [233, 52] width 14 height 11
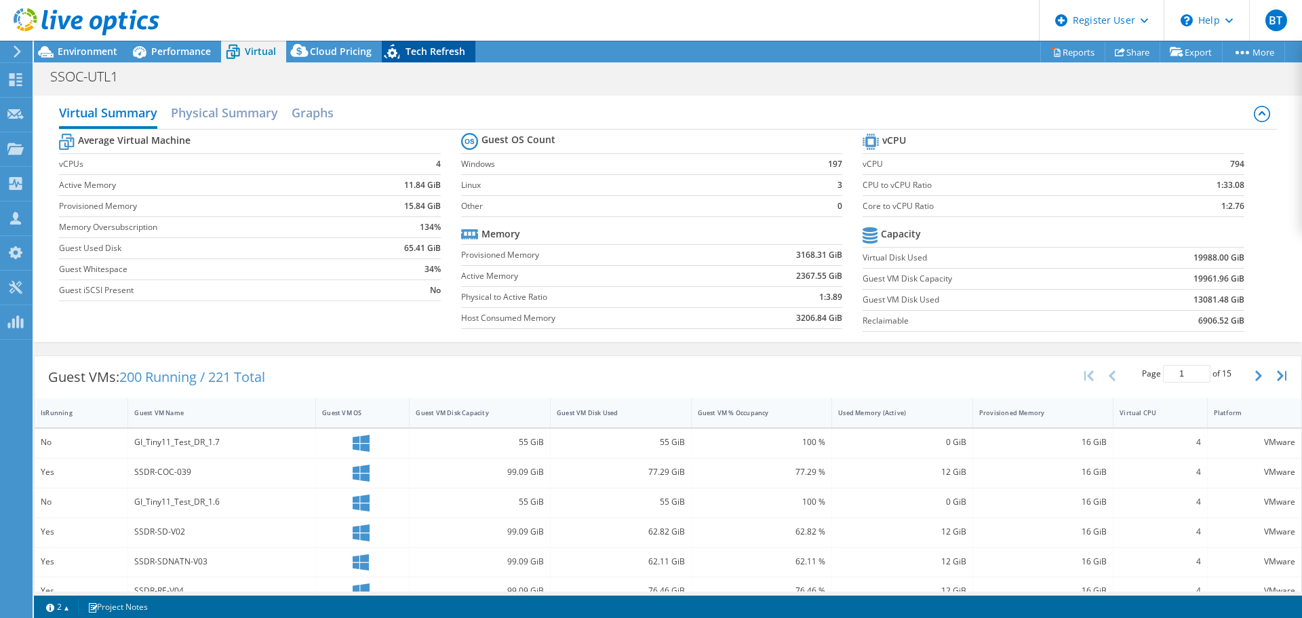
click at [425, 42] on div "Tech Refresh" at bounding box center [429, 52] width 94 height 22
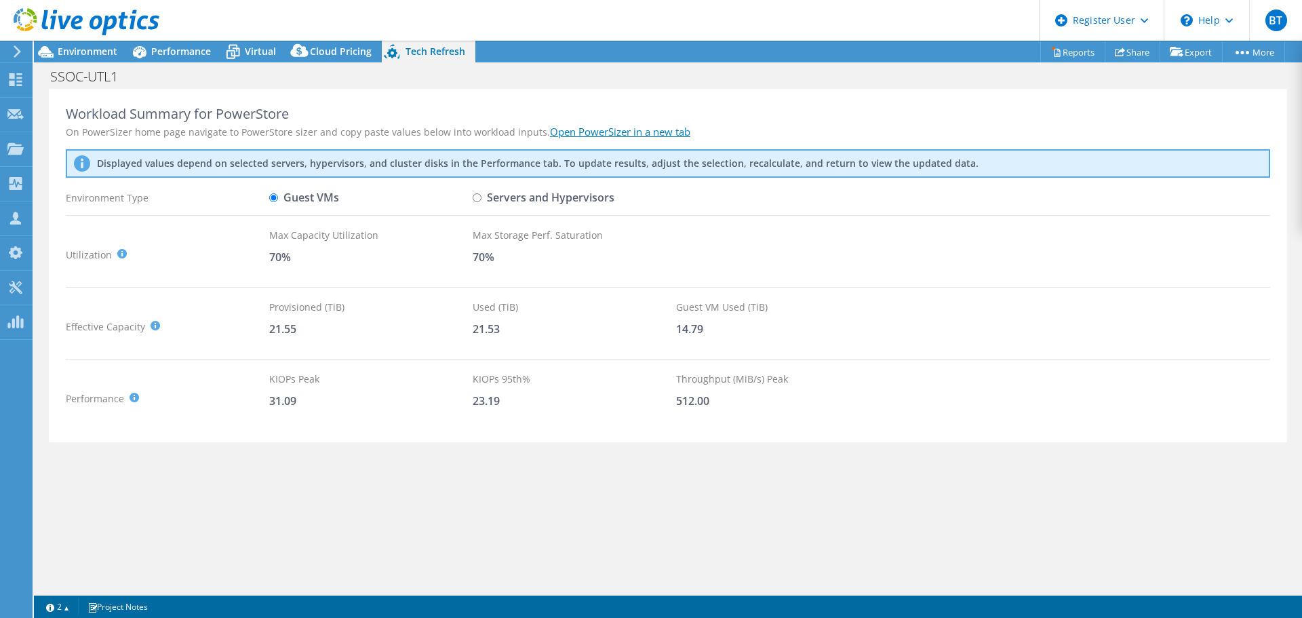
click at [479, 197] on input "Servers and Hypervisors" at bounding box center [476, 197] width 9 height 9
radio input "true"
click at [271, 197] on input "Guest VMs" at bounding box center [273, 197] width 9 height 9
radio input "true"
radio input "false"
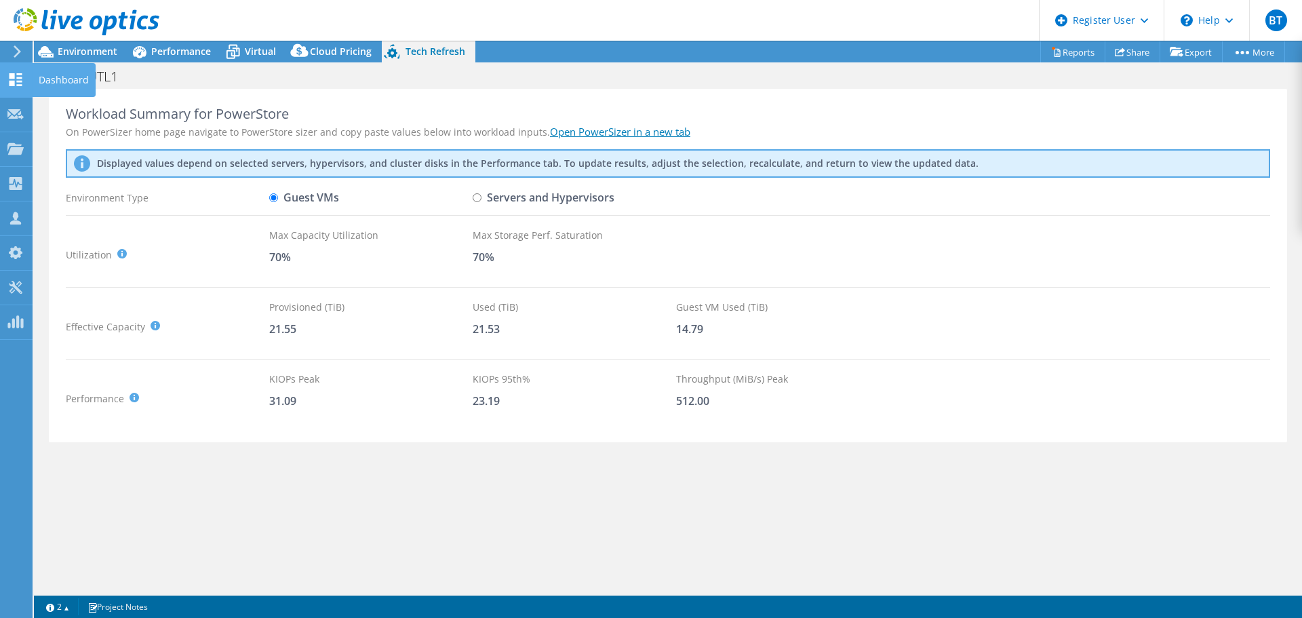
click at [12, 74] on use at bounding box center [15, 79] width 13 height 13
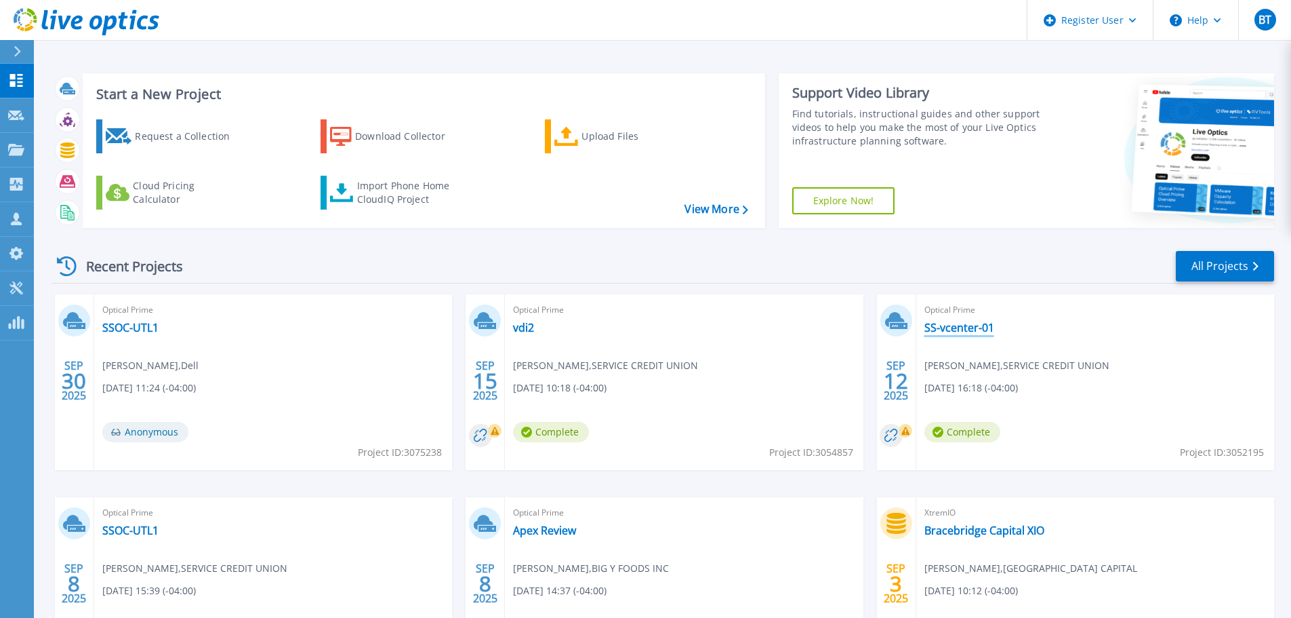
click at [961, 325] on link "SS-vcenter-01" at bounding box center [960, 328] width 70 height 14
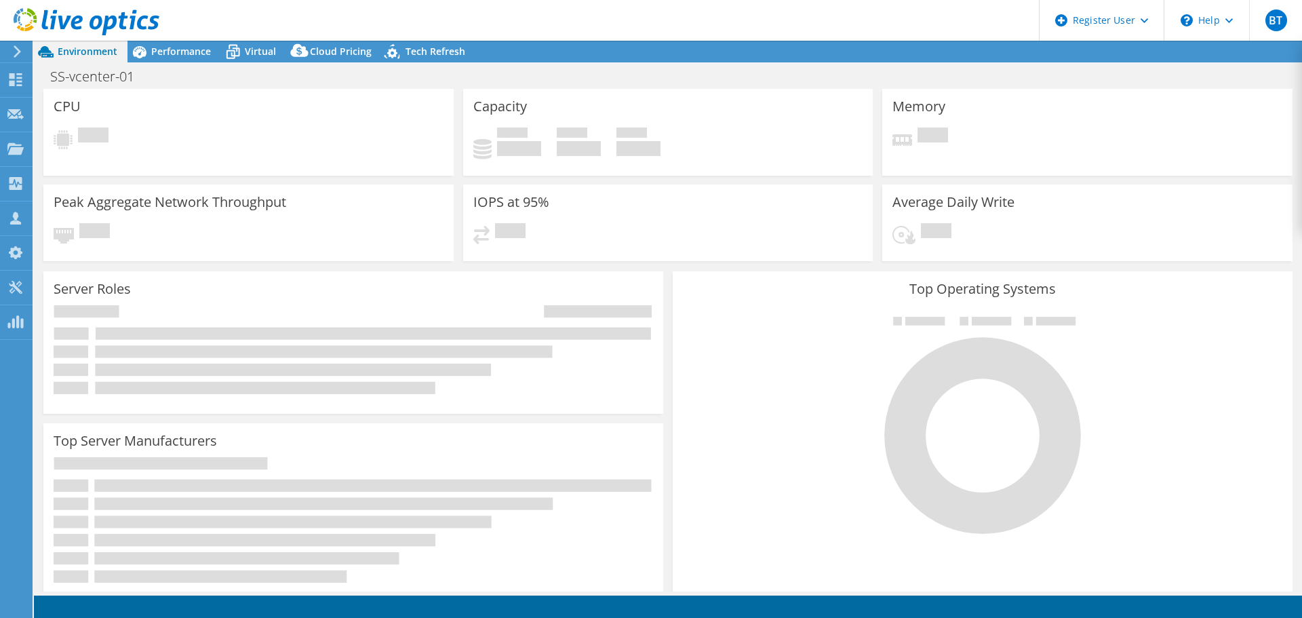
select select "USD"
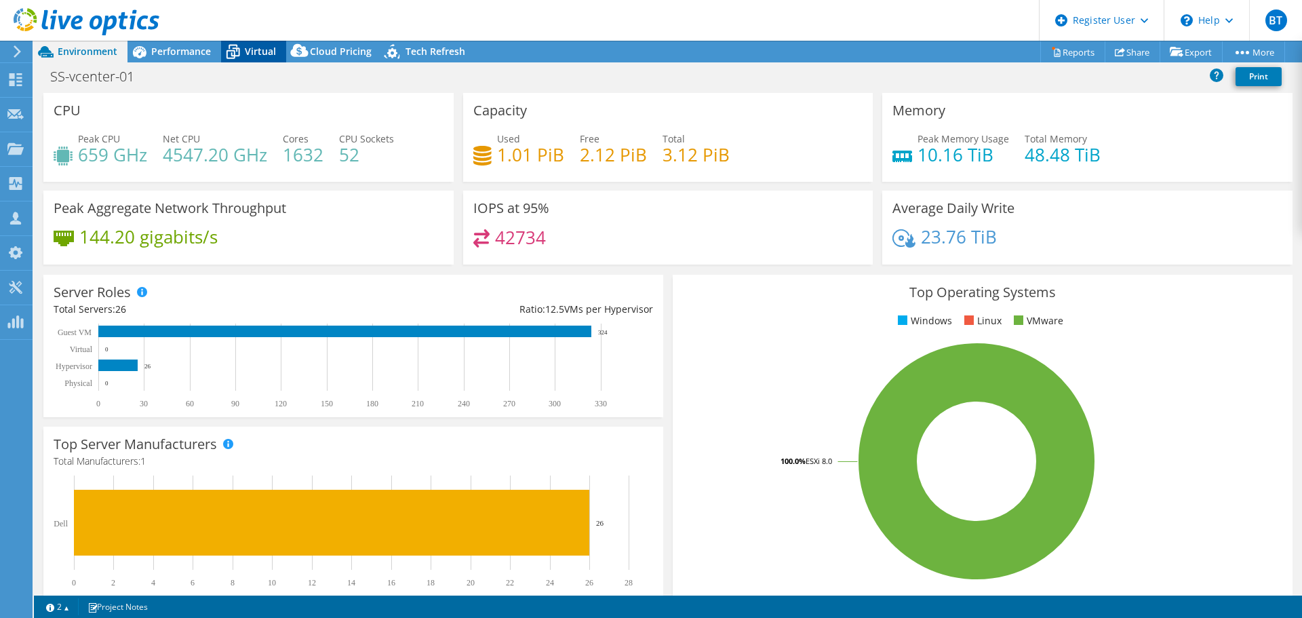
click at [256, 51] on span "Virtual" at bounding box center [260, 51] width 31 height 13
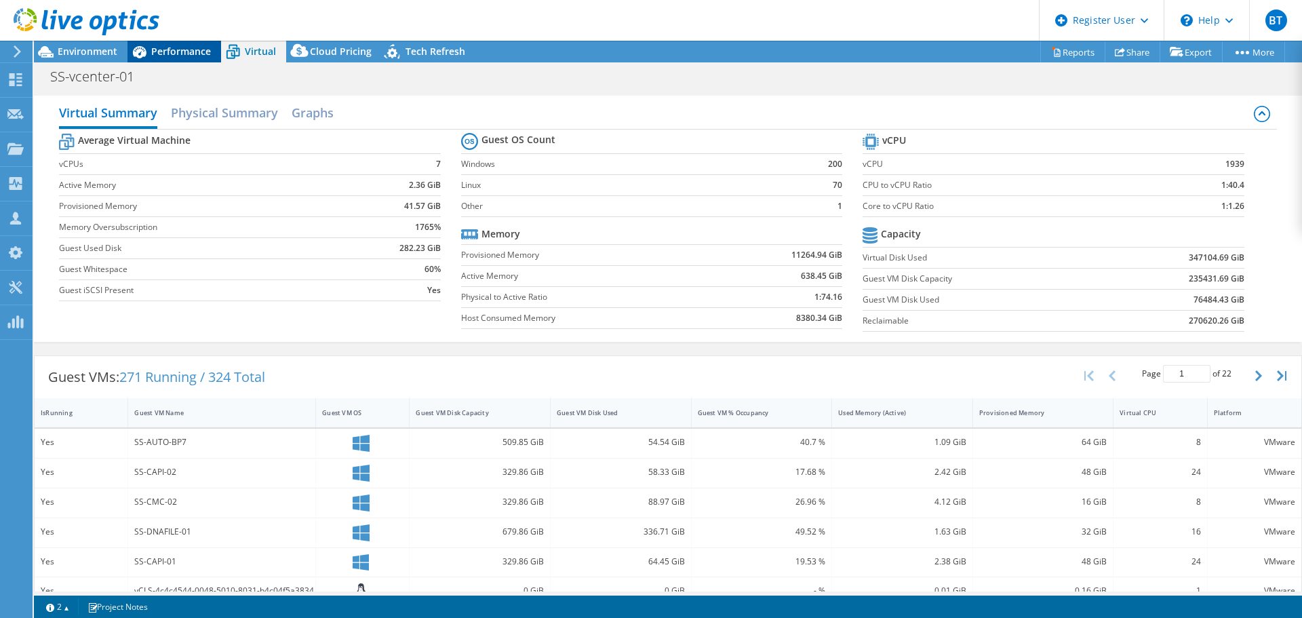
click at [169, 59] on div "Performance" at bounding box center [174, 52] width 94 height 22
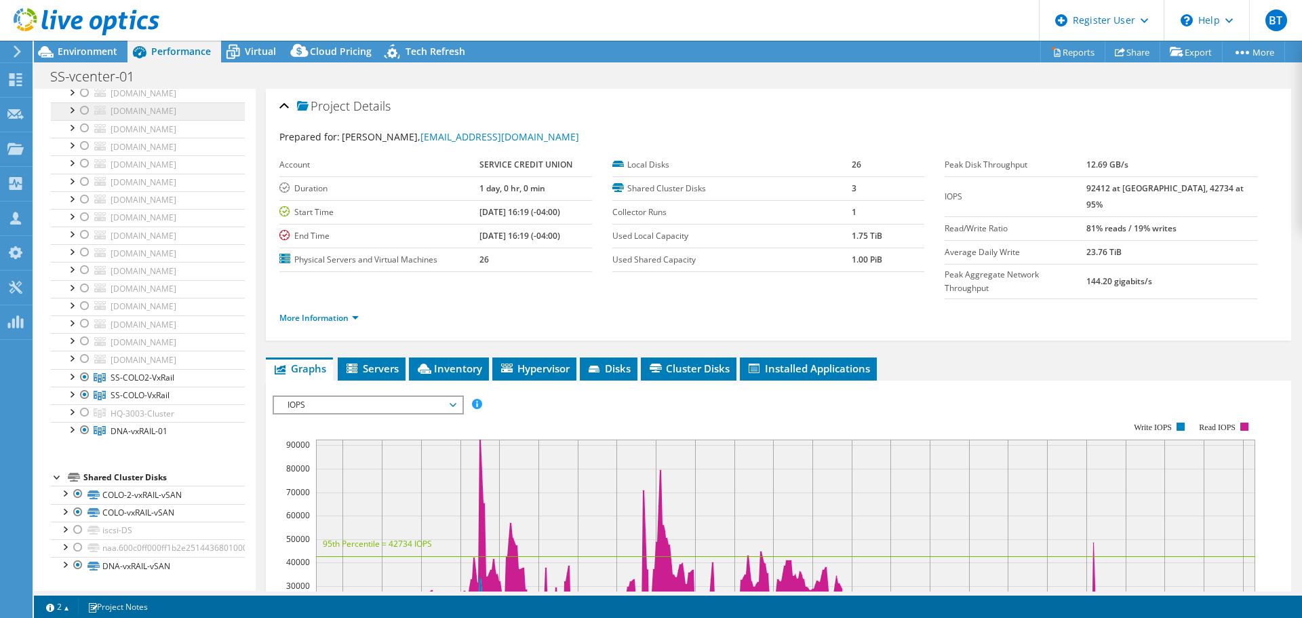
scroll to position [968, 0]
click at [85, 430] on div at bounding box center [85, 430] width 14 height 16
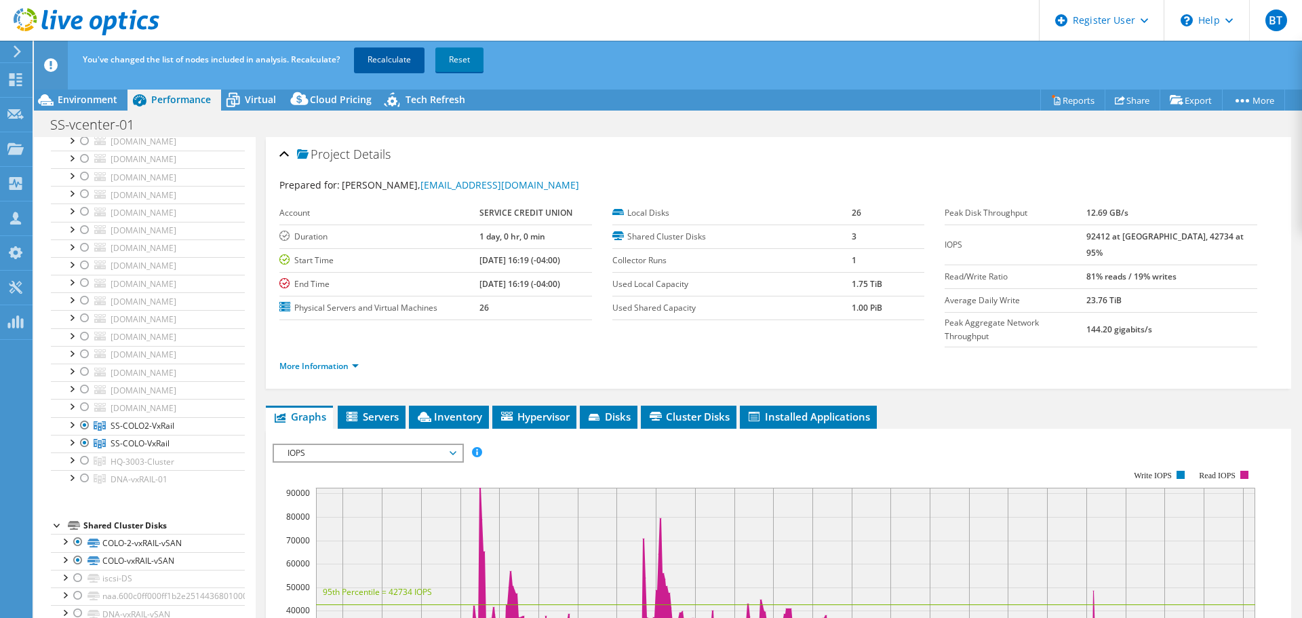
click at [392, 58] on link "Recalculate" at bounding box center [389, 59] width 71 height 24
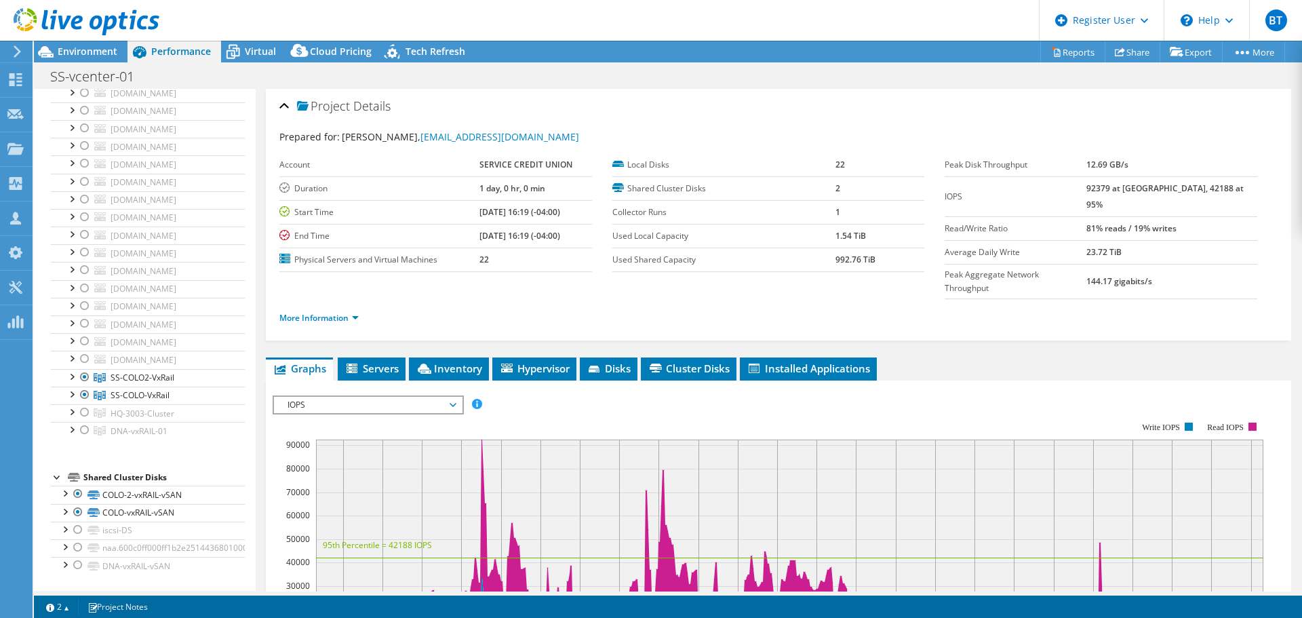
scroll to position [697, 0]
click at [270, 53] on span "Virtual" at bounding box center [260, 51] width 31 height 13
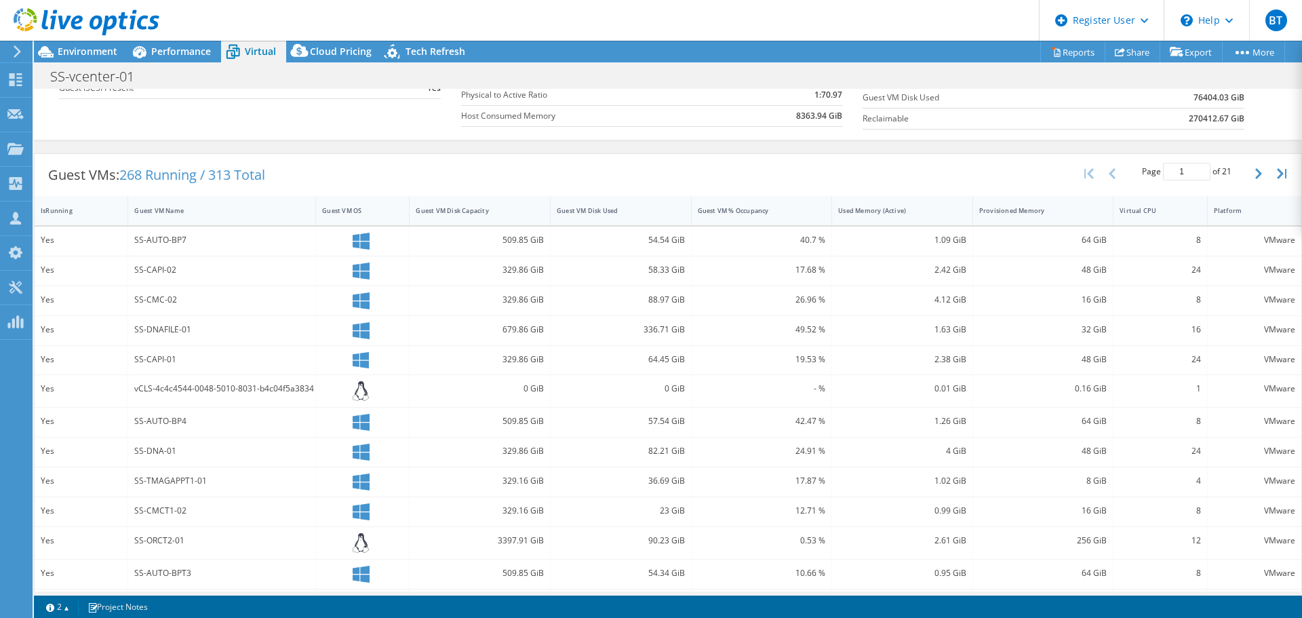
scroll to position [203, 0]
click at [637, 206] on div "Guest VM Disk Used" at bounding box center [613, 209] width 112 height 9
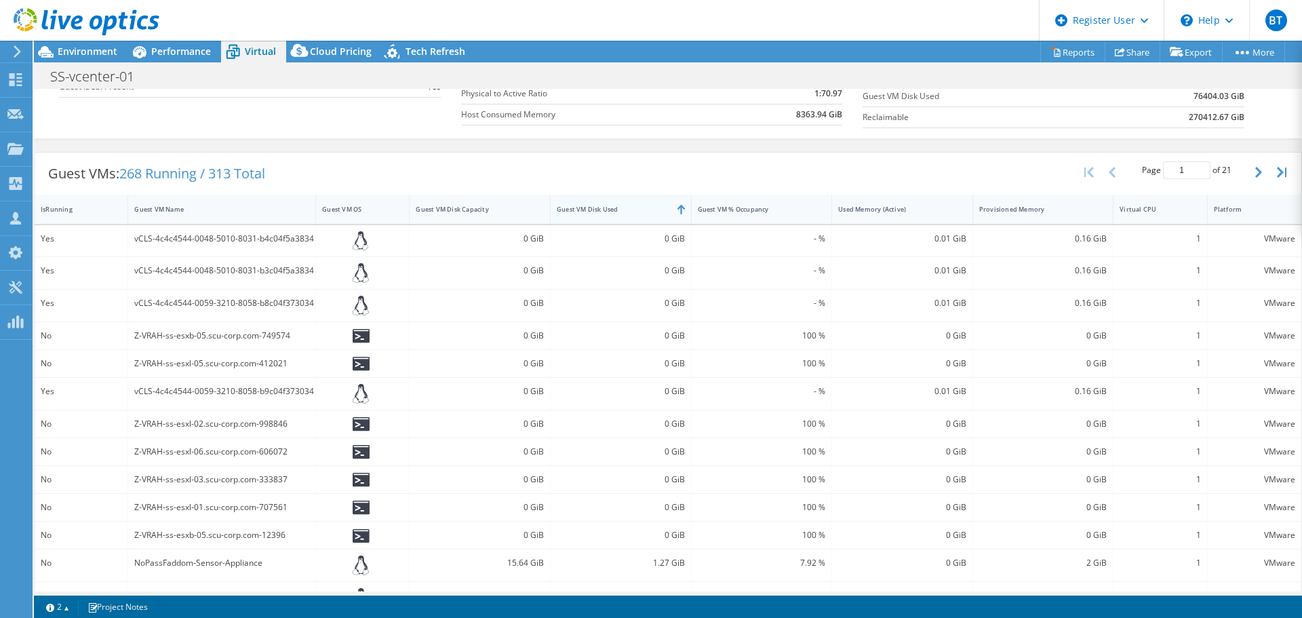
click at [637, 206] on div "Guest VM Disk Used" at bounding box center [613, 209] width 112 height 9
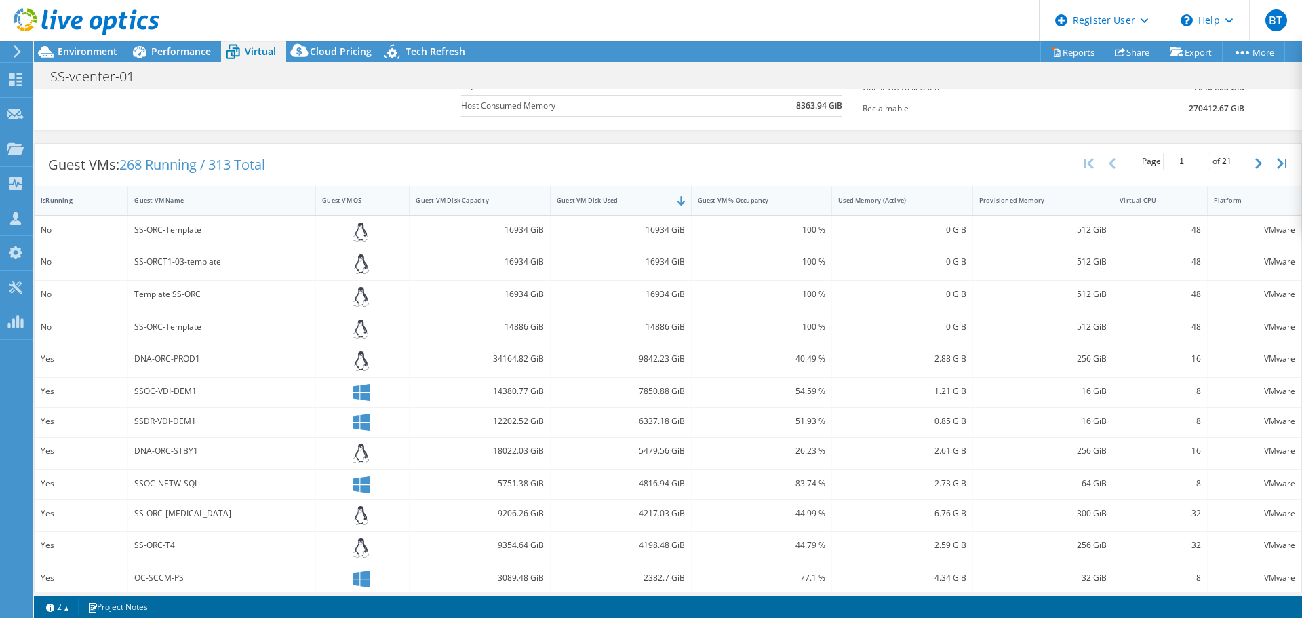
scroll to position [40, 0]
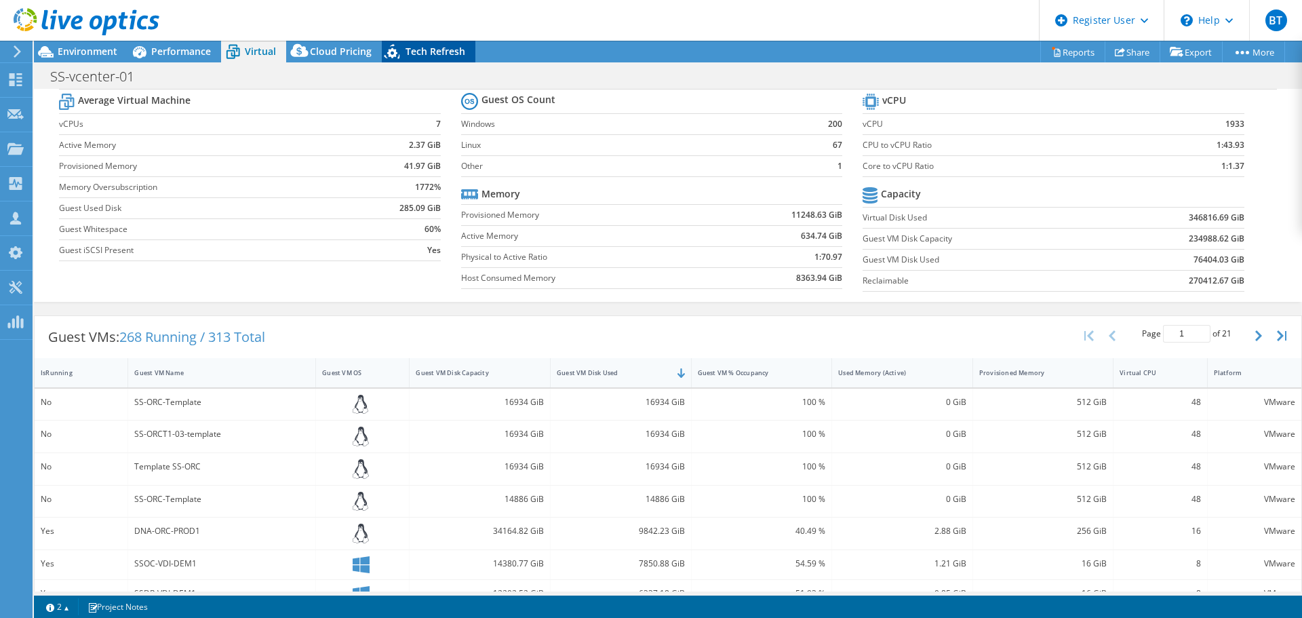
click at [407, 54] on span "Tech Refresh" at bounding box center [435, 51] width 60 height 13
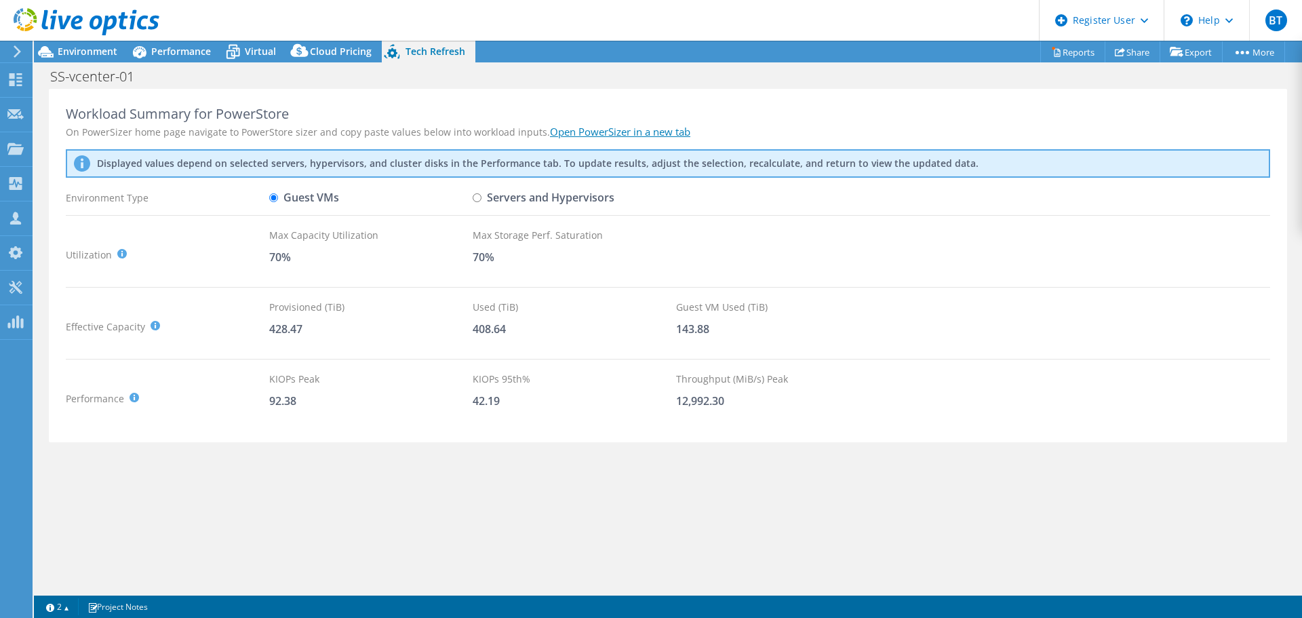
click at [476, 196] on input "Servers and Hypervisors" at bounding box center [476, 197] width 9 height 9
radio input "true"
click at [273, 201] on input "Guest VMs" at bounding box center [273, 197] width 9 height 9
radio input "true"
radio input "false"
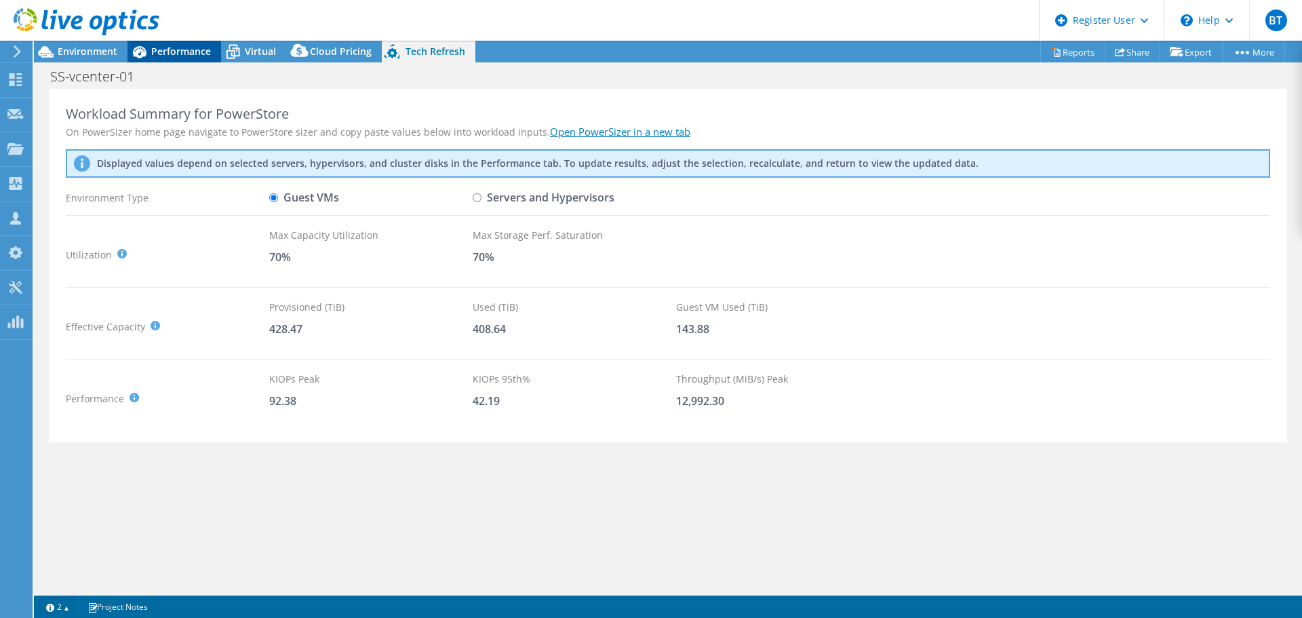
click at [183, 58] on div "Performance" at bounding box center [174, 52] width 94 height 22
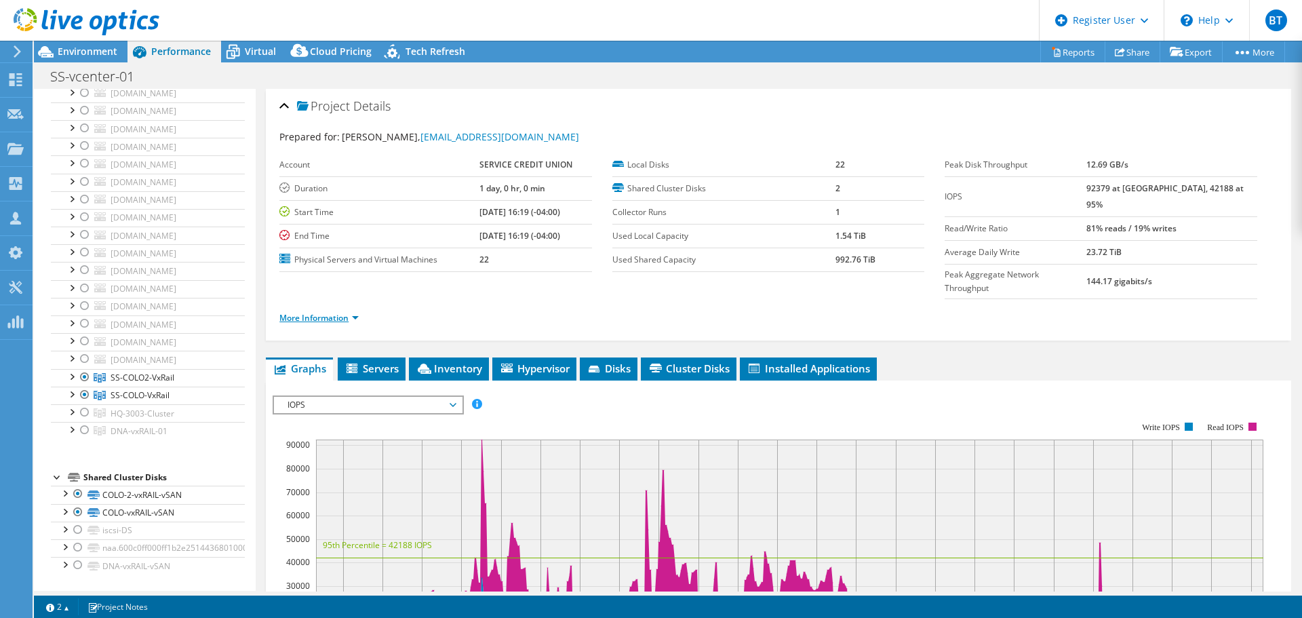
click at [332, 312] on link "More Information" at bounding box center [318, 318] width 79 height 12
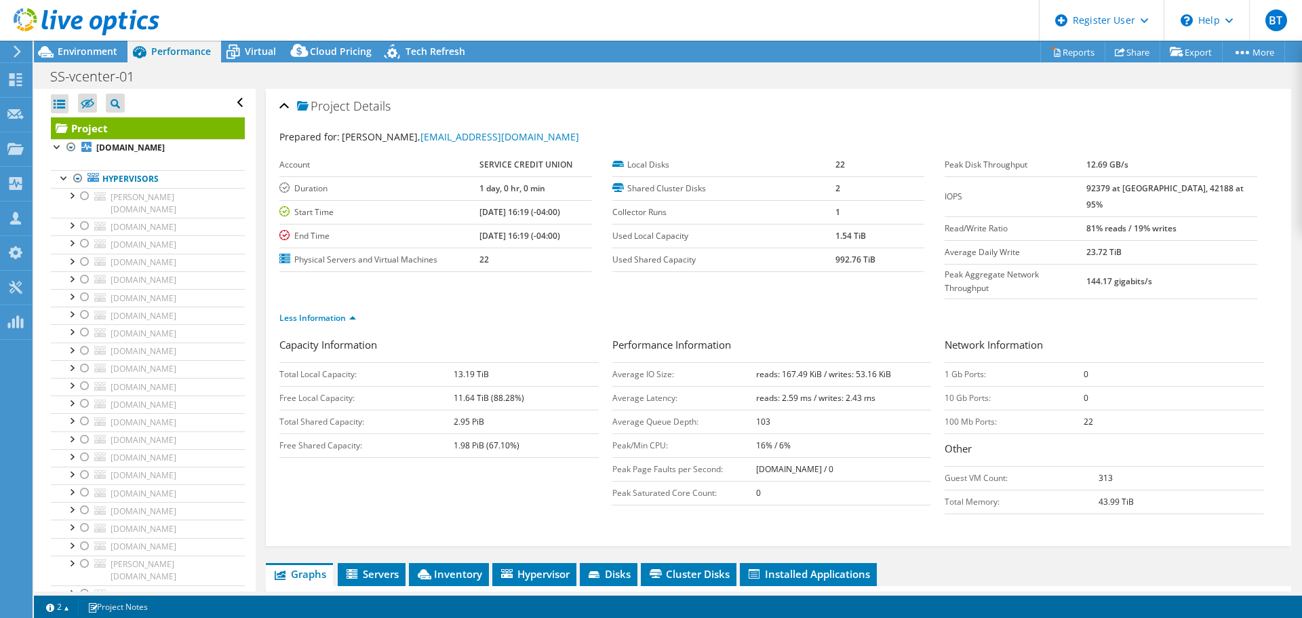
click at [83, 26] on icon at bounding box center [87, 22] width 146 height 28
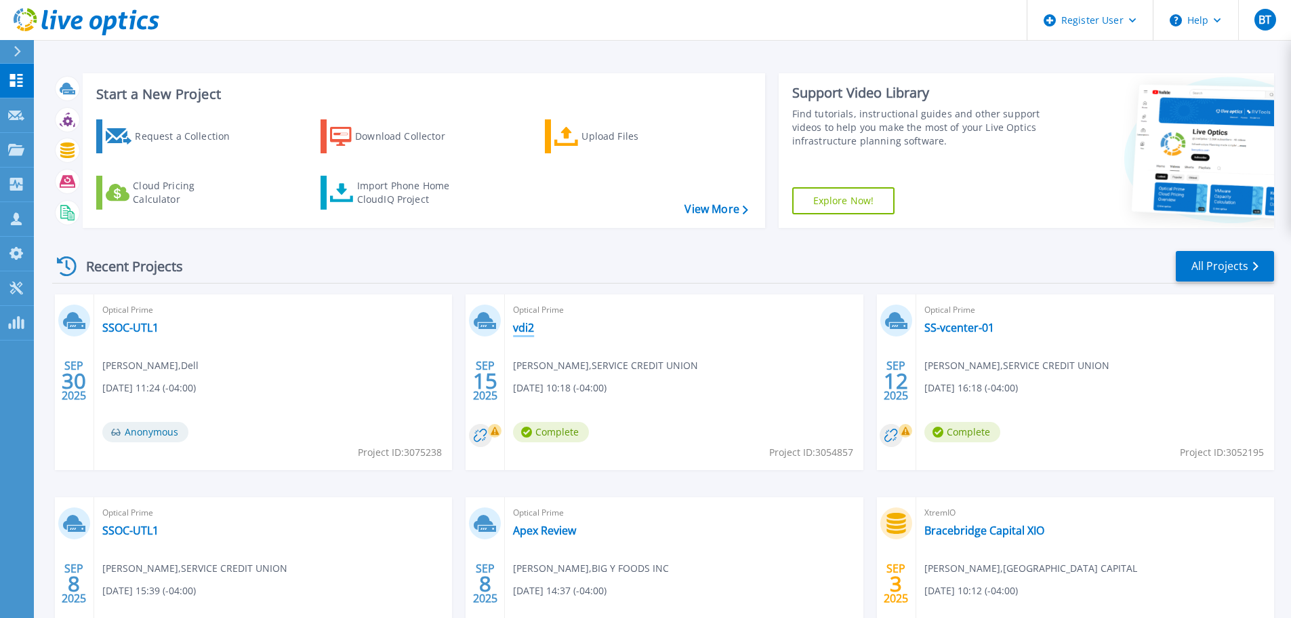
click at [517, 327] on link "vdi2" at bounding box center [523, 328] width 21 height 14
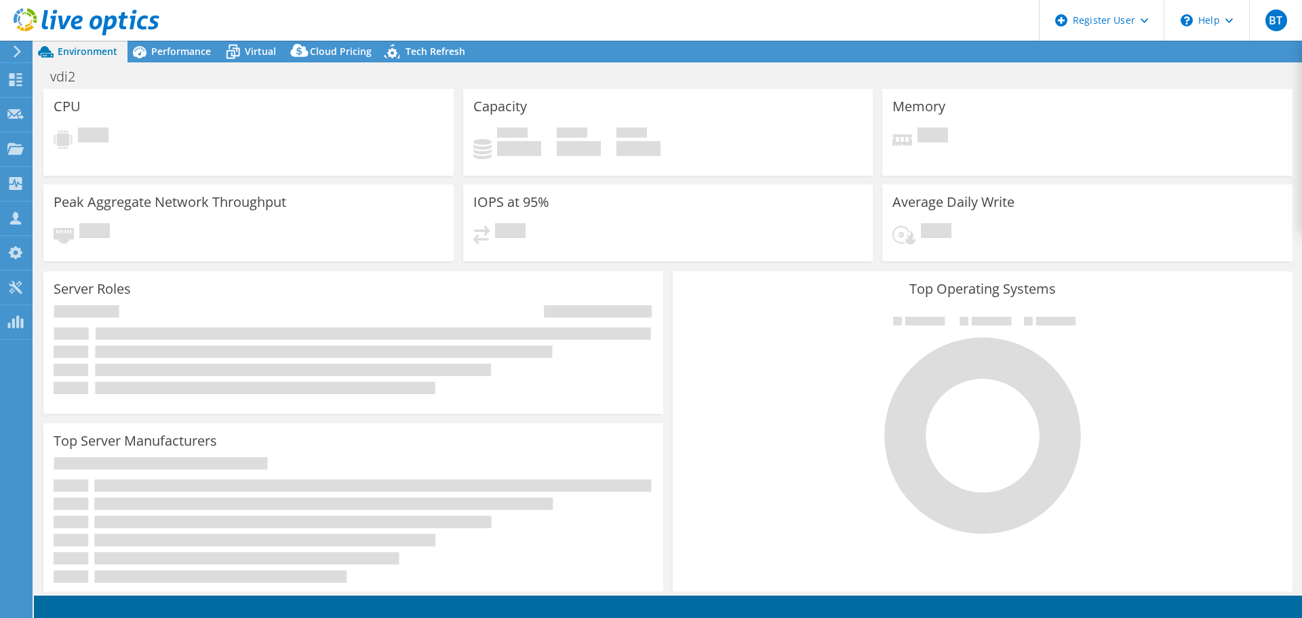
select select "USD"
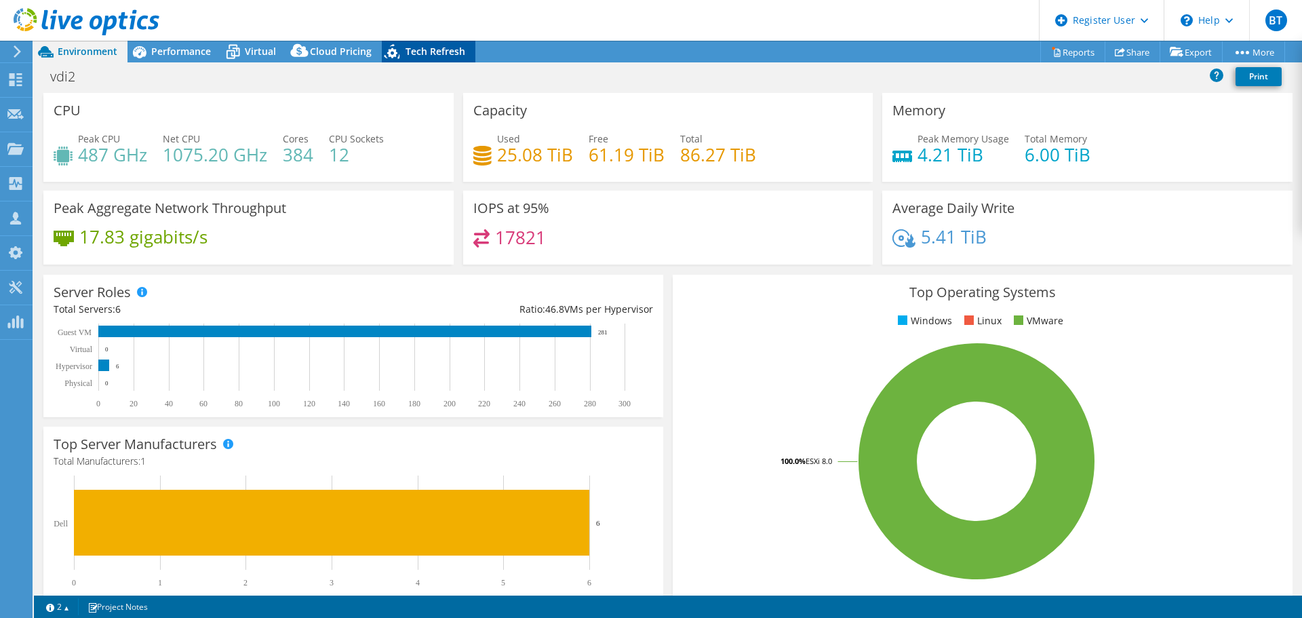
click at [415, 58] on div "Tech Refresh" at bounding box center [429, 52] width 94 height 22
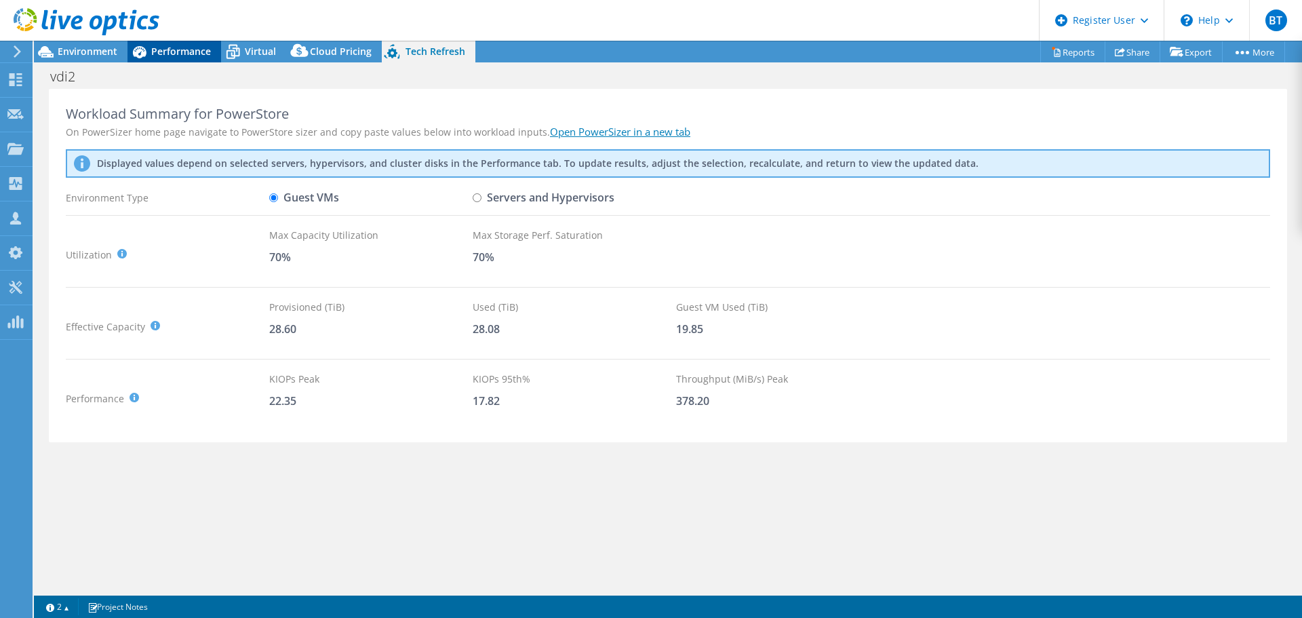
click at [172, 49] on span "Performance" at bounding box center [181, 51] width 60 height 13
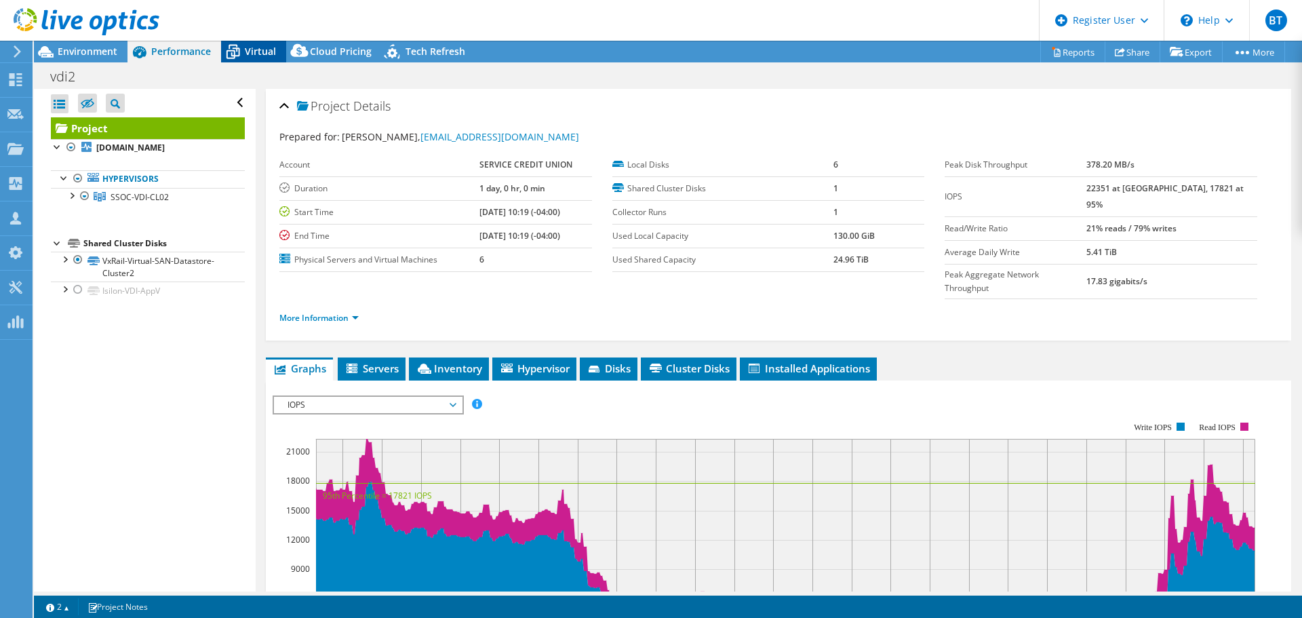
click at [276, 47] on div "Virtual" at bounding box center [253, 52] width 65 height 22
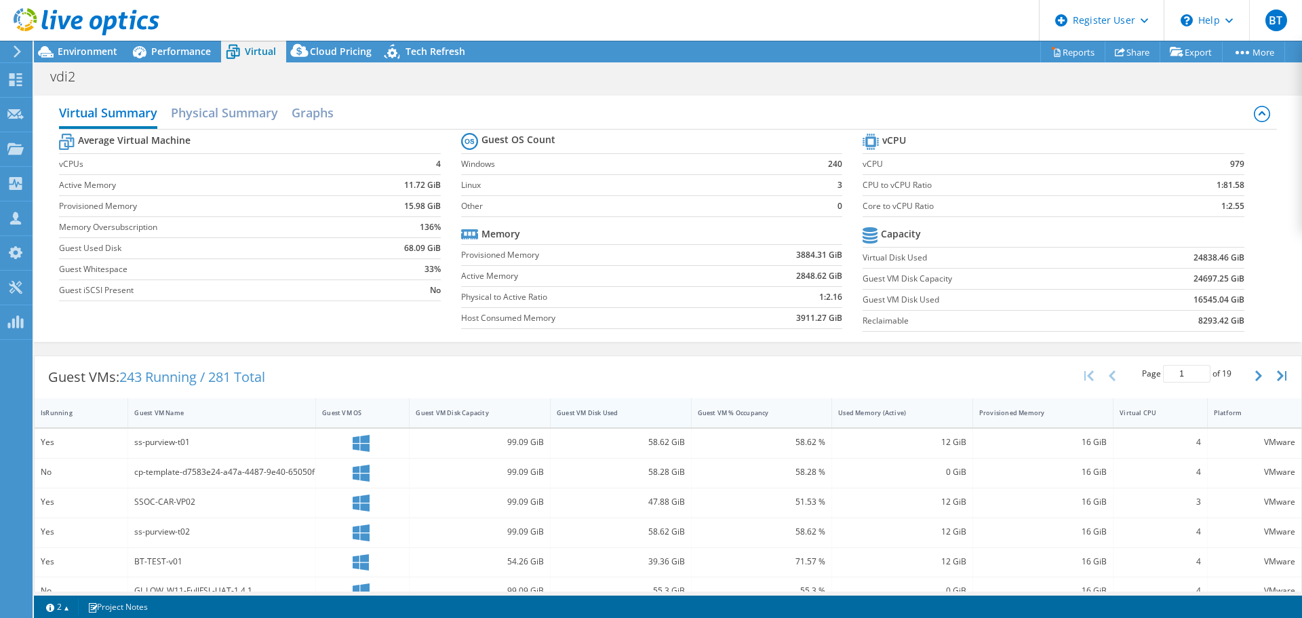
click at [588, 411] on div "Guest VM Disk Used" at bounding box center [613, 412] width 112 height 9
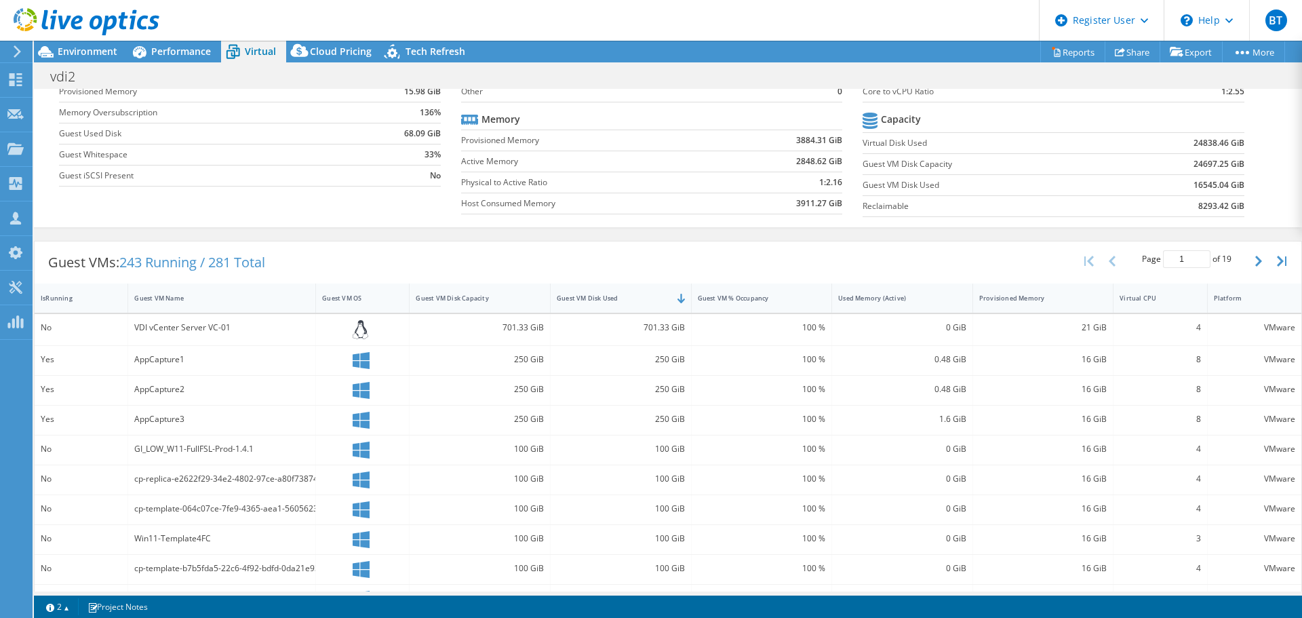
scroll to position [294, 0]
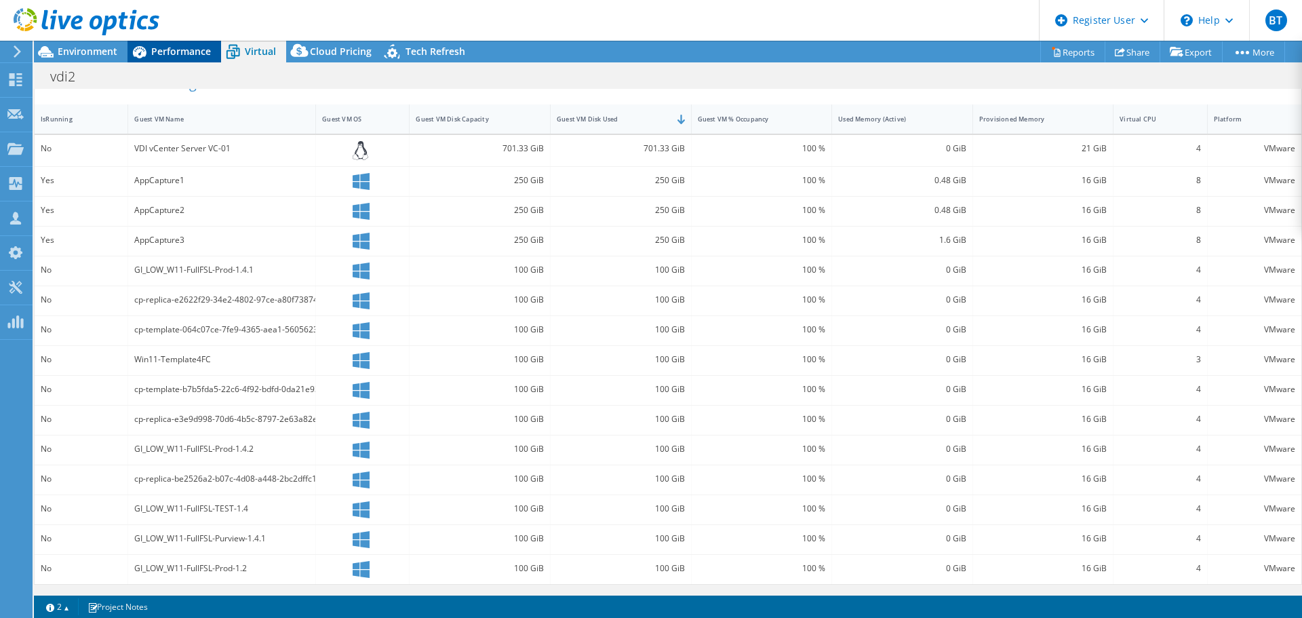
click at [178, 46] on span "Performance" at bounding box center [181, 51] width 60 height 13
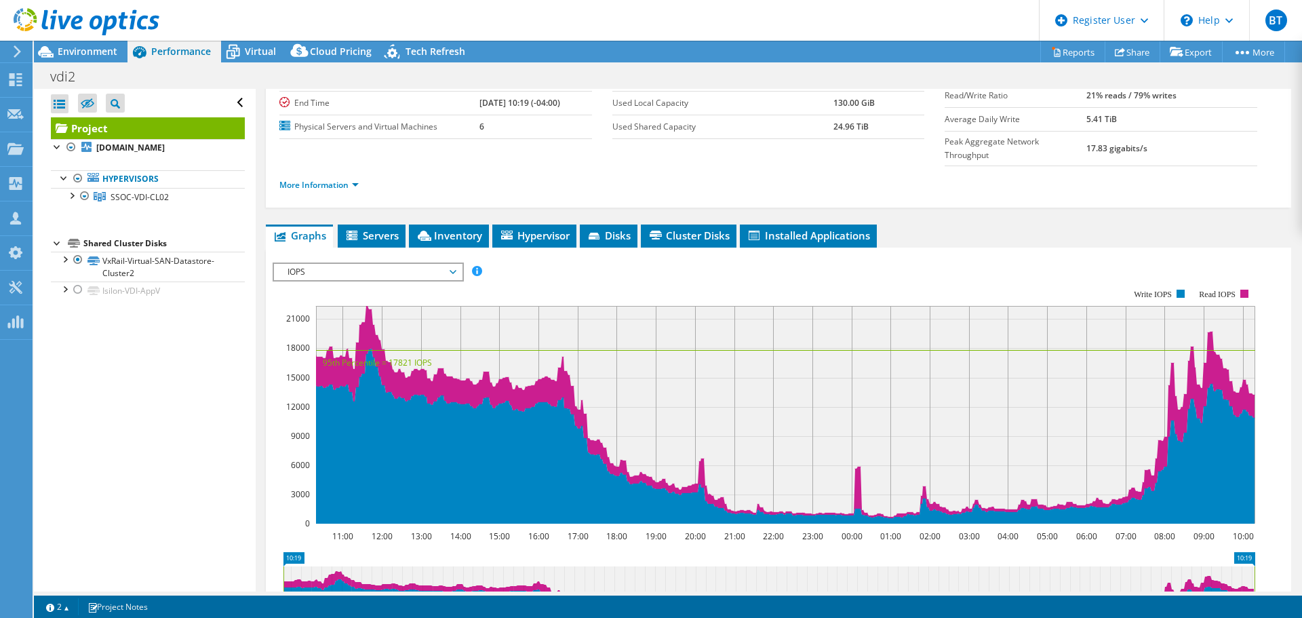
scroll to position [136, 0]
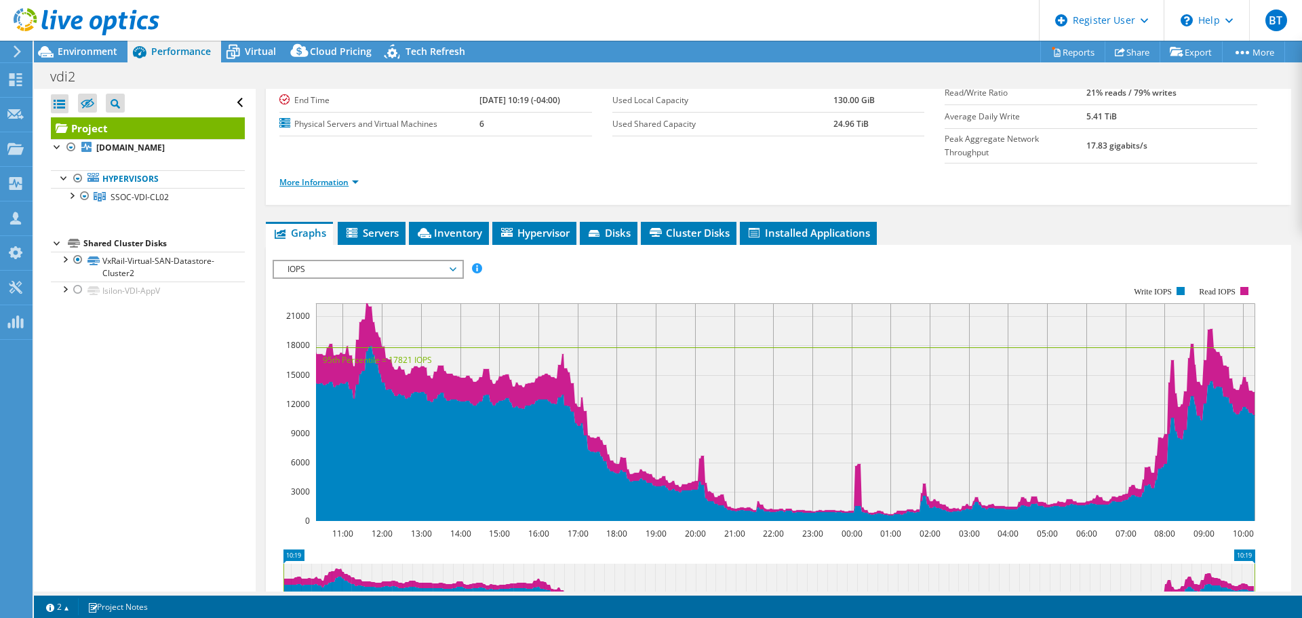
click at [312, 176] on link "More Information" at bounding box center [318, 182] width 79 height 12
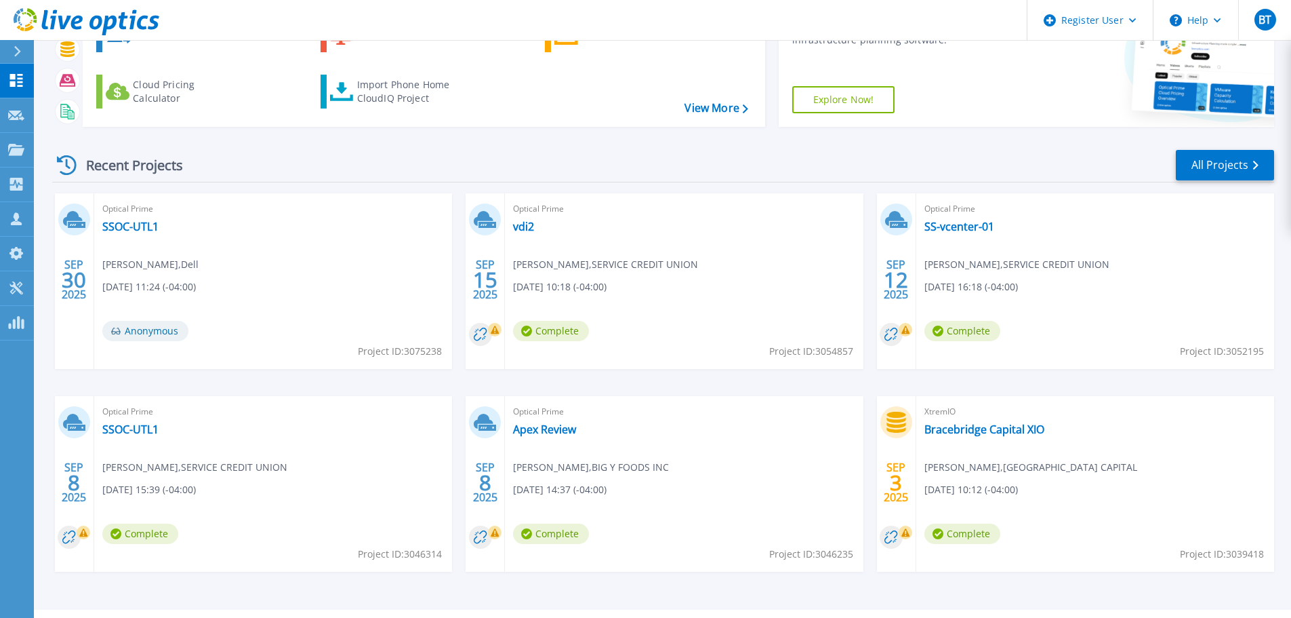
scroll to position [134, 0]
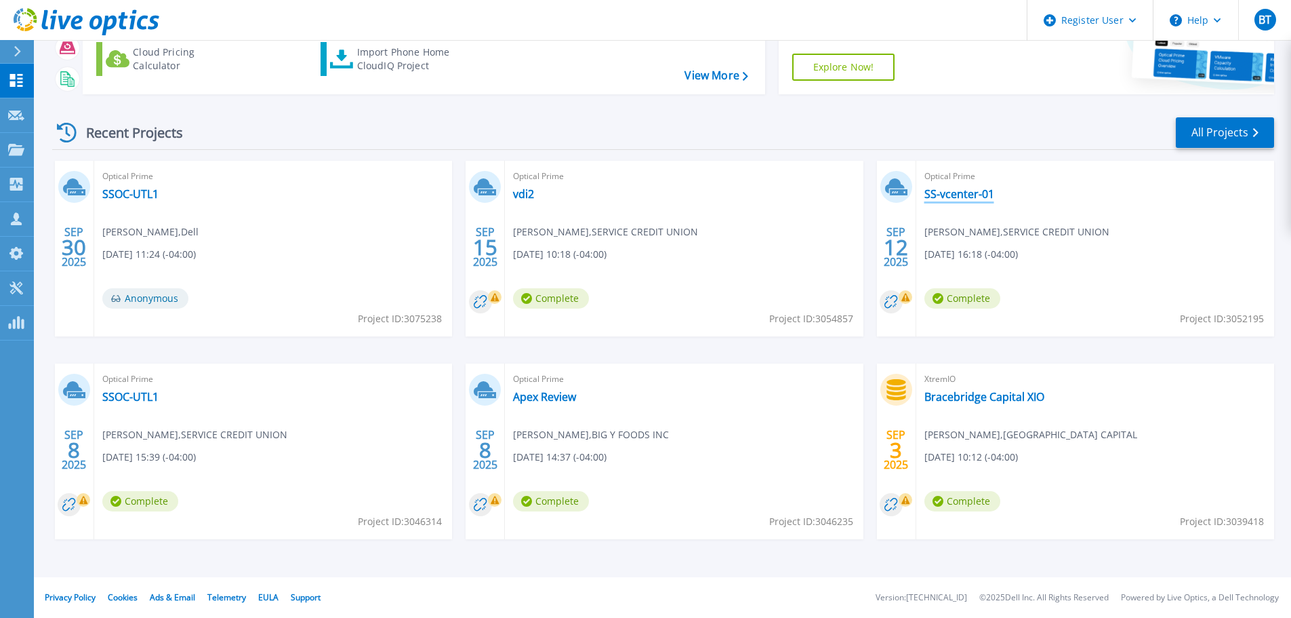
click at [940, 195] on link "SS-vcenter-01" at bounding box center [960, 194] width 70 height 14
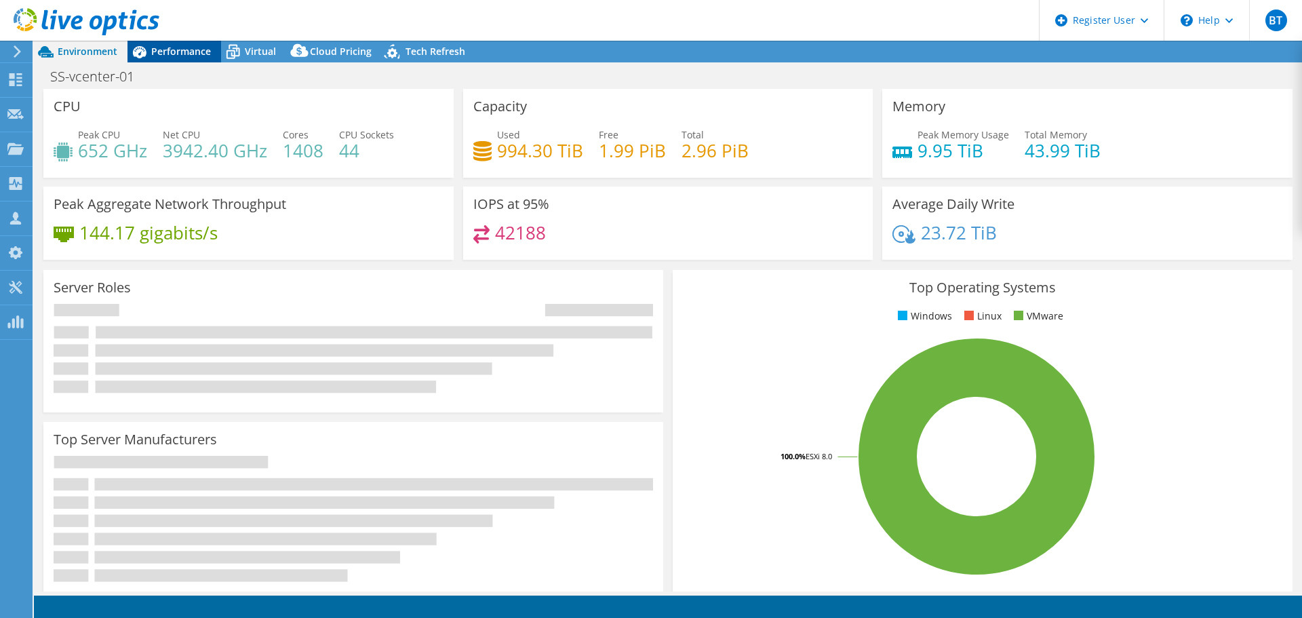
click at [174, 56] on span "Performance" at bounding box center [181, 51] width 60 height 13
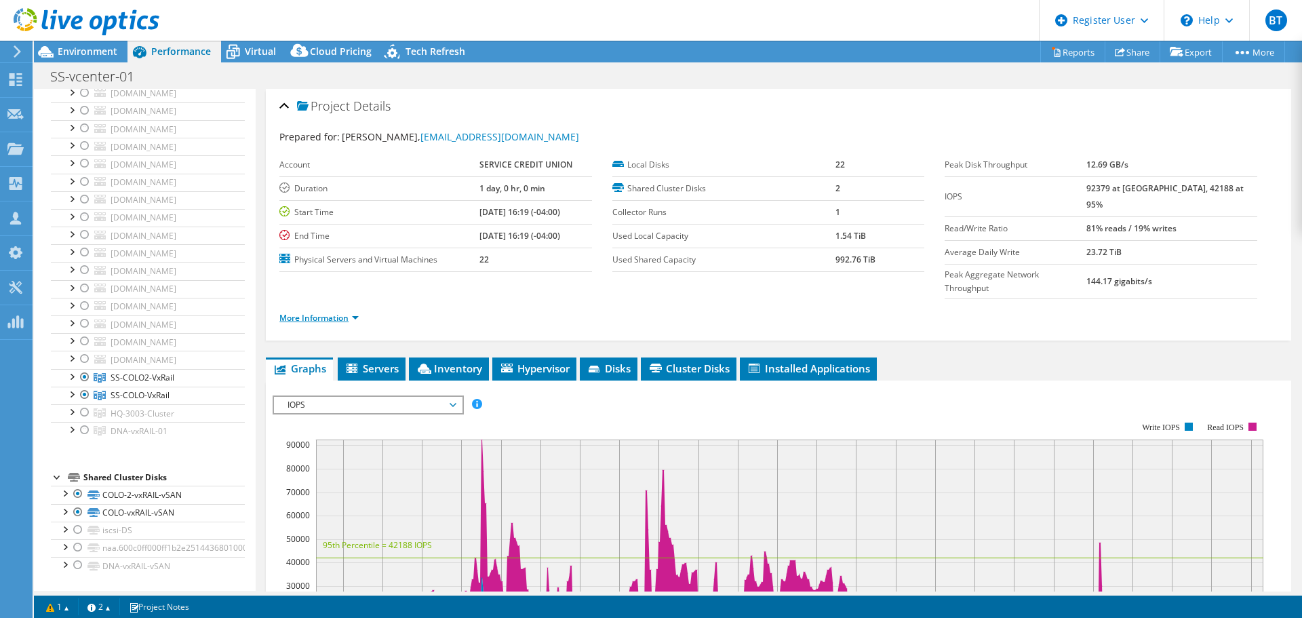
click at [320, 312] on link "More Information" at bounding box center [318, 318] width 79 height 12
